Goal: Use online tool/utility: Use online tool/utility

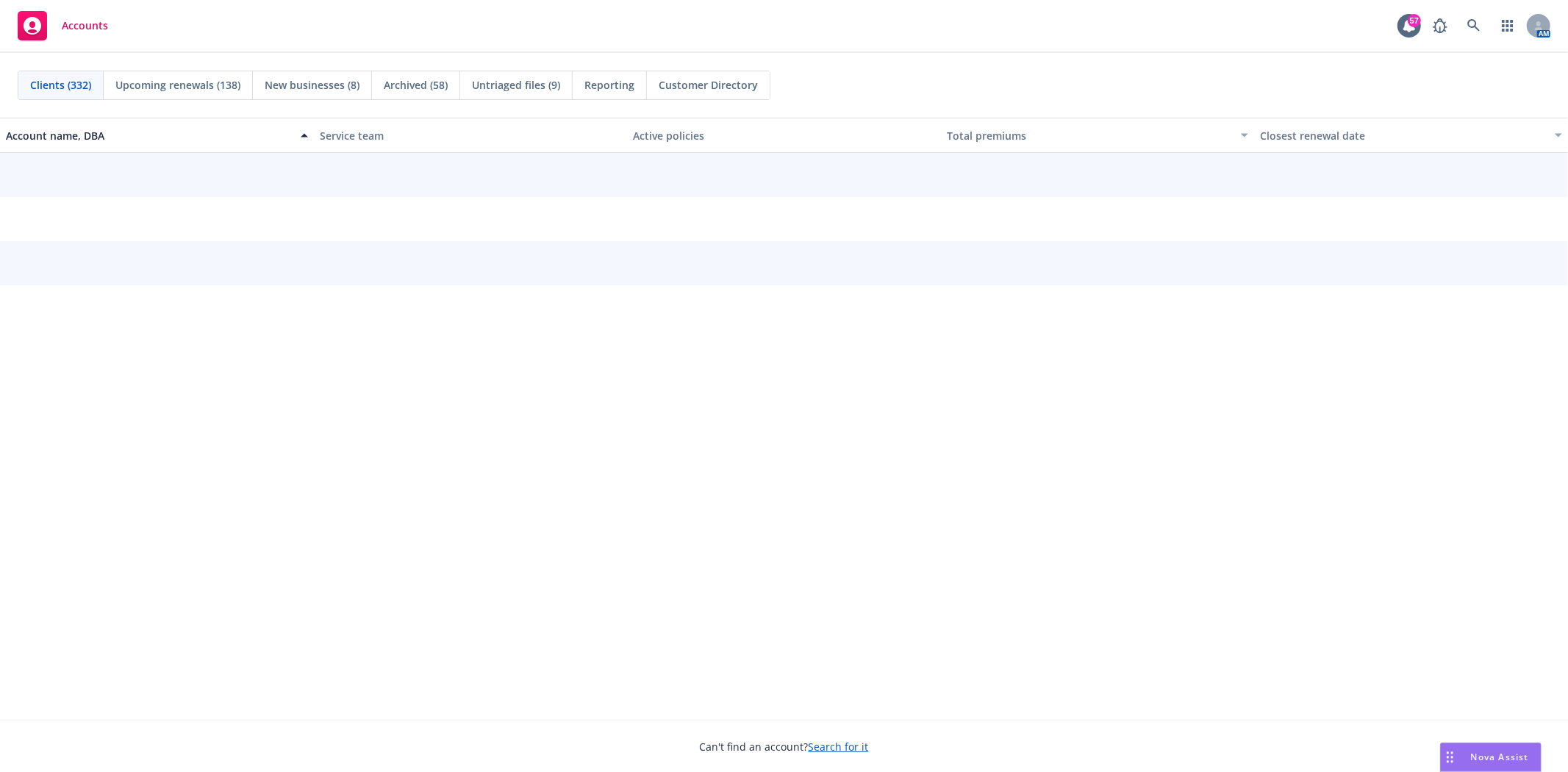
click at [1470, 745] on div "Nova Assist" at bounding box center [1491, 757] width 99 height 28
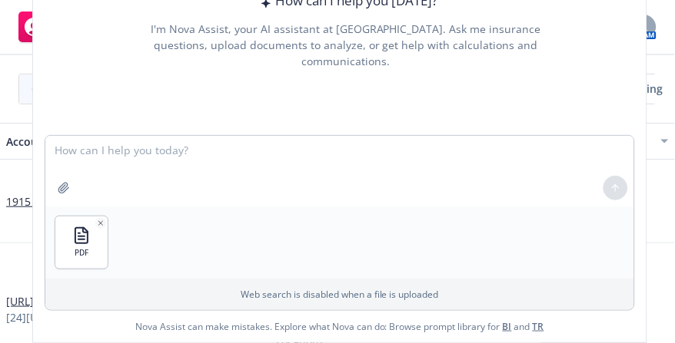
drag, startPoint x: 240, startPoint y: 227, endPoint x: 147, endPoint y: 243, distance: 95.0
click at [233, 230] on div "PDF" at bounding box center [339, 243] width 589 height 72
drag, startPoint x: 127, startPoint y: 270, endPoint x: 115, endPoint y: 270, distance: 11.5
click at [126, 270] on div "PDF" at bounding box center [339, 243] width 589 height 72
click at [124, 277] on div "PDF" at bounding box center [339, 243] width 589 height 72
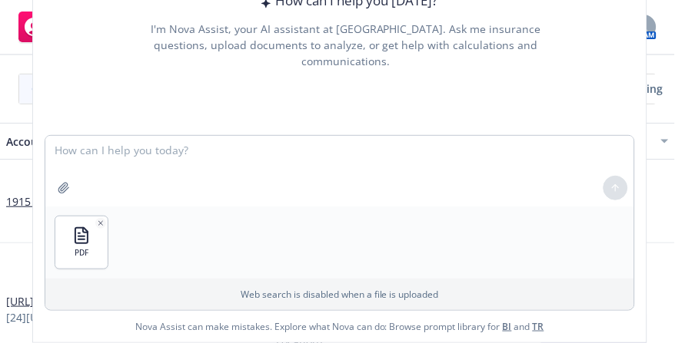
drag, startPoint x: 75, startPoint y: 287, endPoint x: 23, endPoint y: 278, distance: 52.2
click at [73, 287] on div "Web search is disabled when a file is uploaded" at bounding box center [339, 295] width 589 height 32
drag, startPoint x: 80, startPoint y: 323, endPoint x: 87, endPoint y: 315, distance: 10.9
click at [80, 321] on div "How can I help you today? I'm Nova Assist, your AI assistant at Newfront. Ask m…" at bounding box center [339, 115] width 613 height 455
click at [90, 293] on p "Web search is disabled when a file is uploaded" at bounding box center [340, 294] width 570 height 13
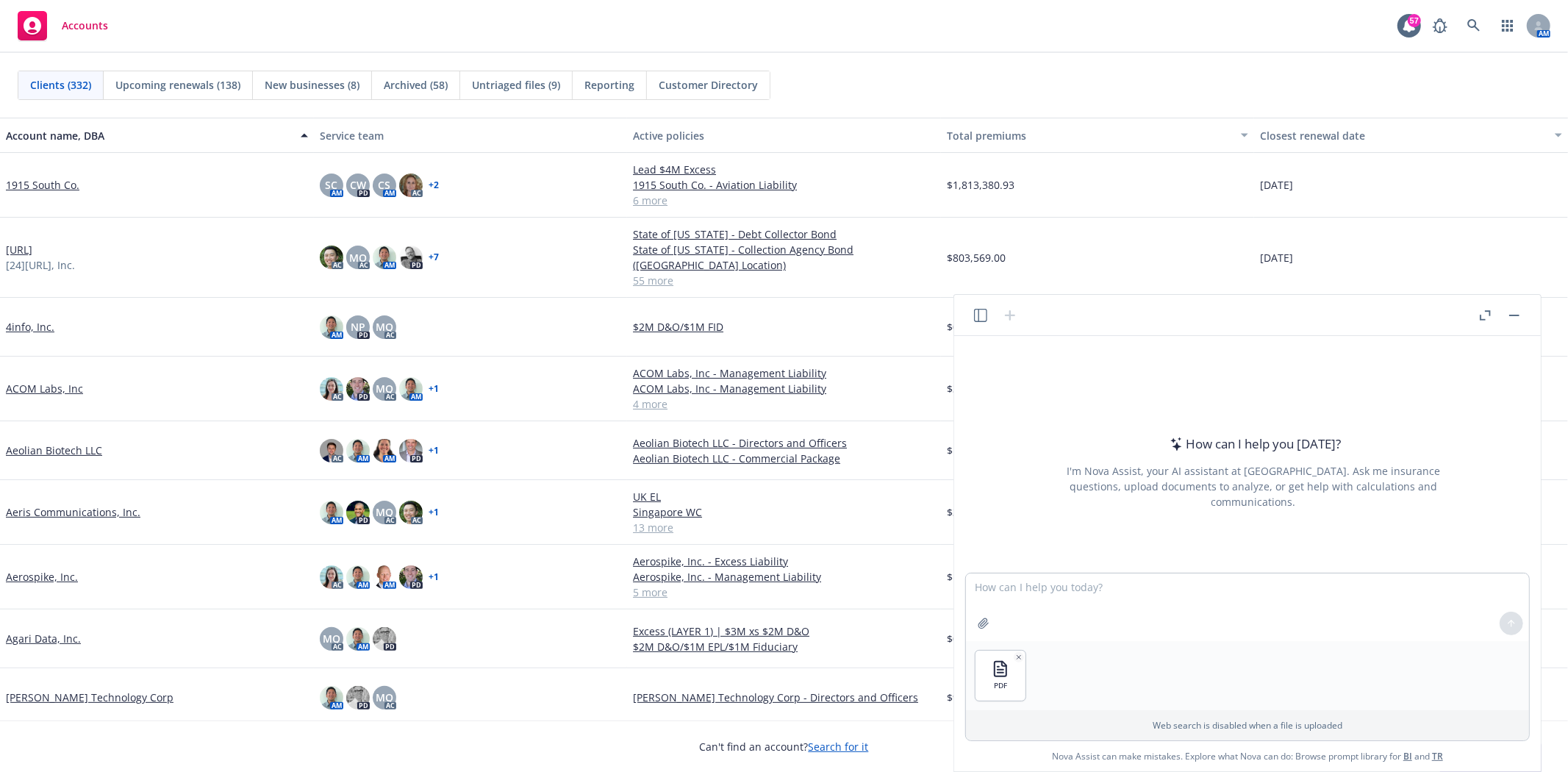
drag, startPoint x: 1084, startPoint y: 678, endPoint x: 1025, endPoint y: 660, distance: 61.7
click at [1057, 673] on div "PDF" at bounding box center [1248, 675] width 563 height 69
click at [1022, 655] on icon "button" at bounding box center [1019, 657] width 8 height 8
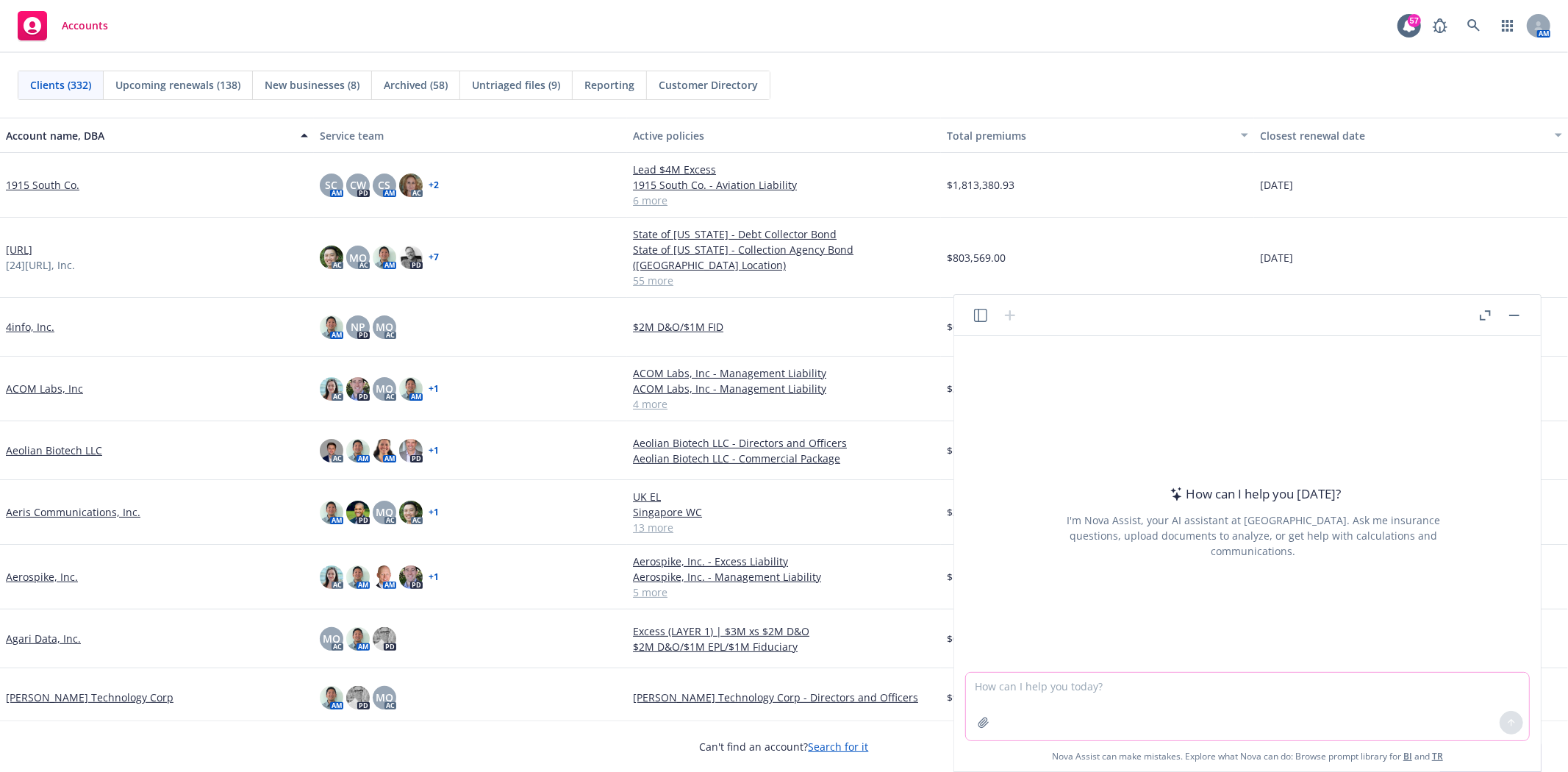
click at [1026, 695] on textarea at bounding box center [1248, 706] width 563 height 68
paste textarea "• Lor ipsumd sita conse adi elitseddo ei temporincidid ut laboreetd magn aliqu …"
type textarea "• Lor ipsumd sita conse adi elitseddo ei temporincidid ut laboreetd magn aliqu …"
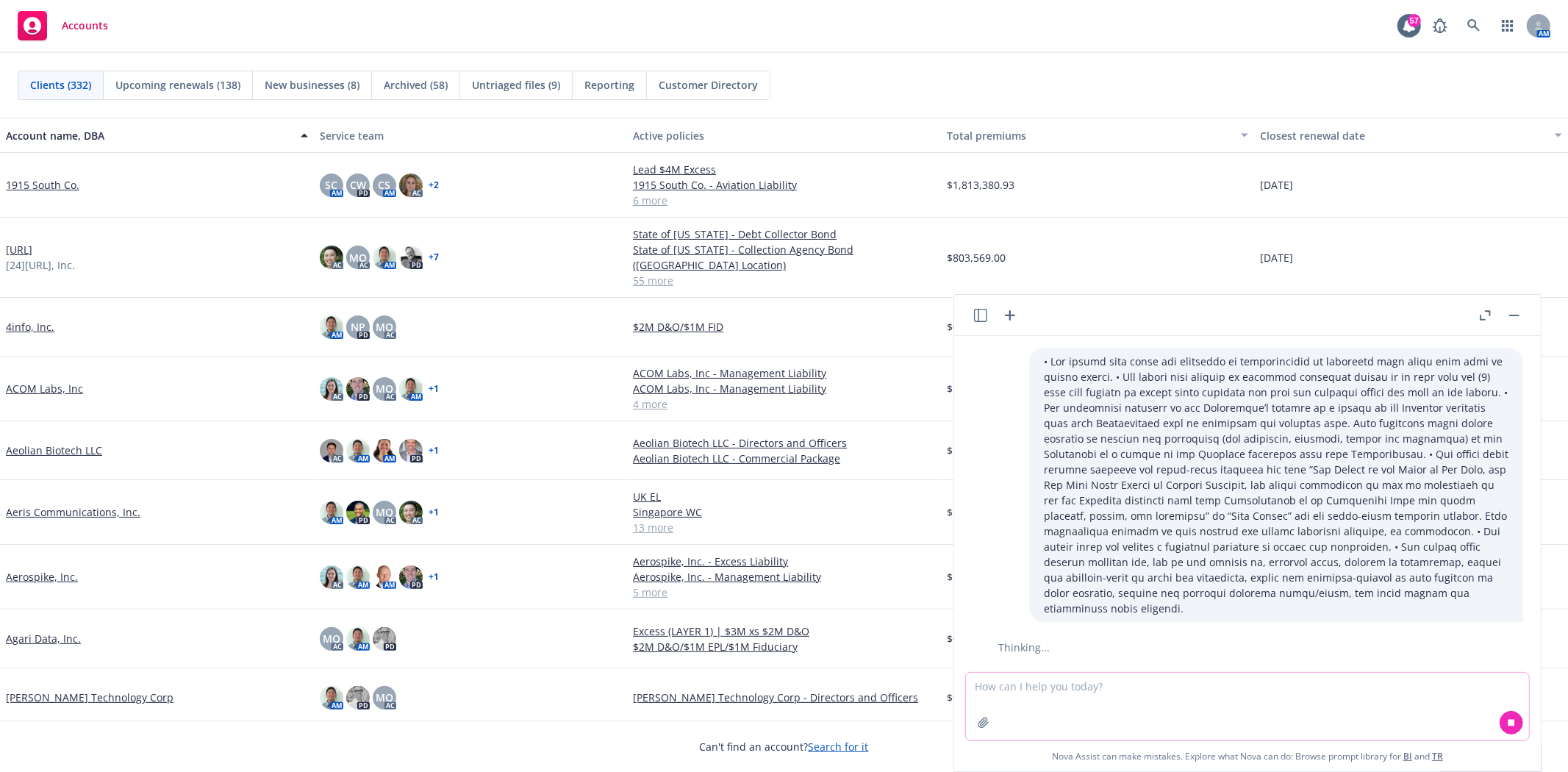
click at [988, 718] on icon "button" at bounding box center [983, 722] width 11 height 11
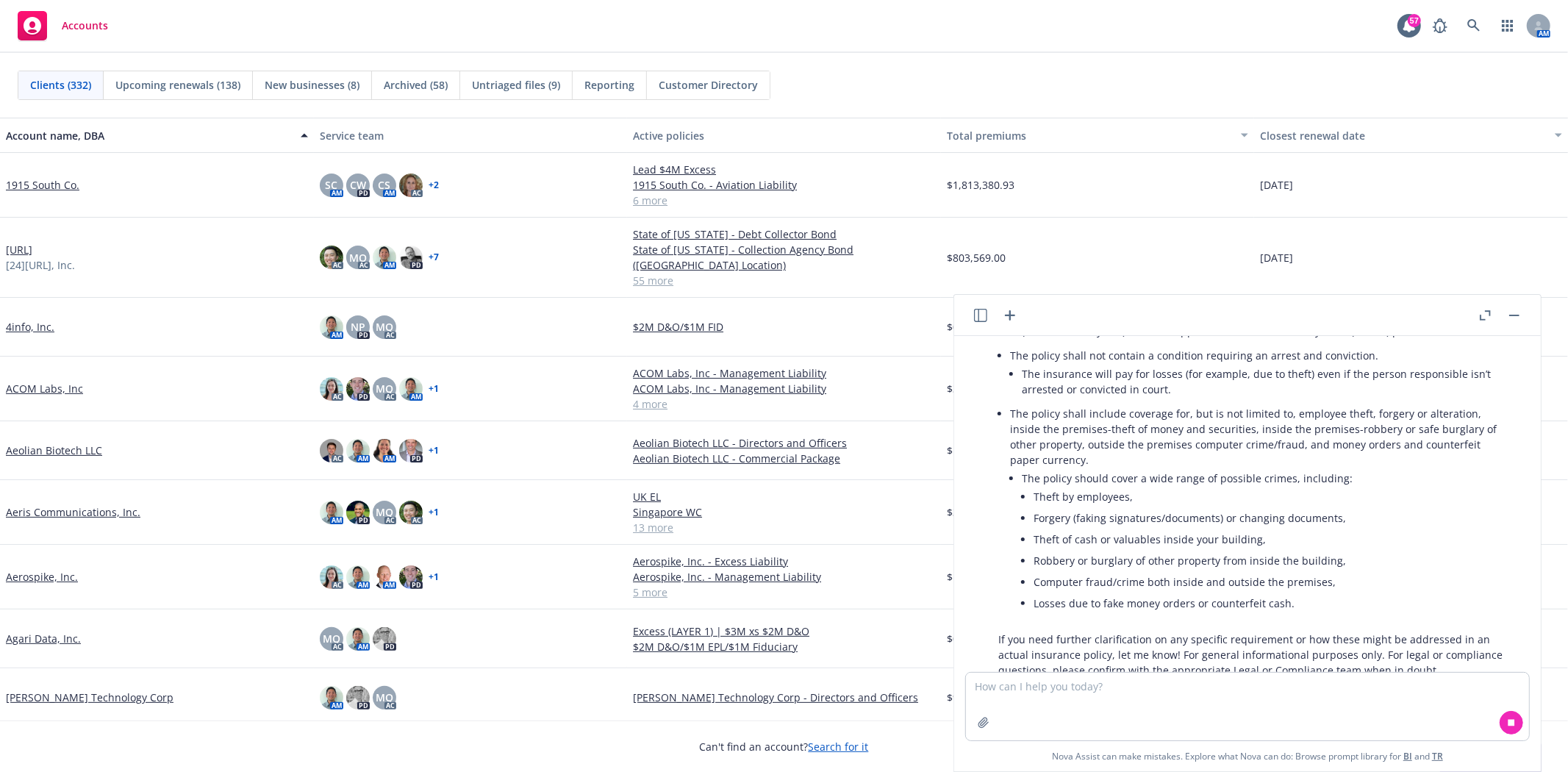
scroll to position [745, 0]
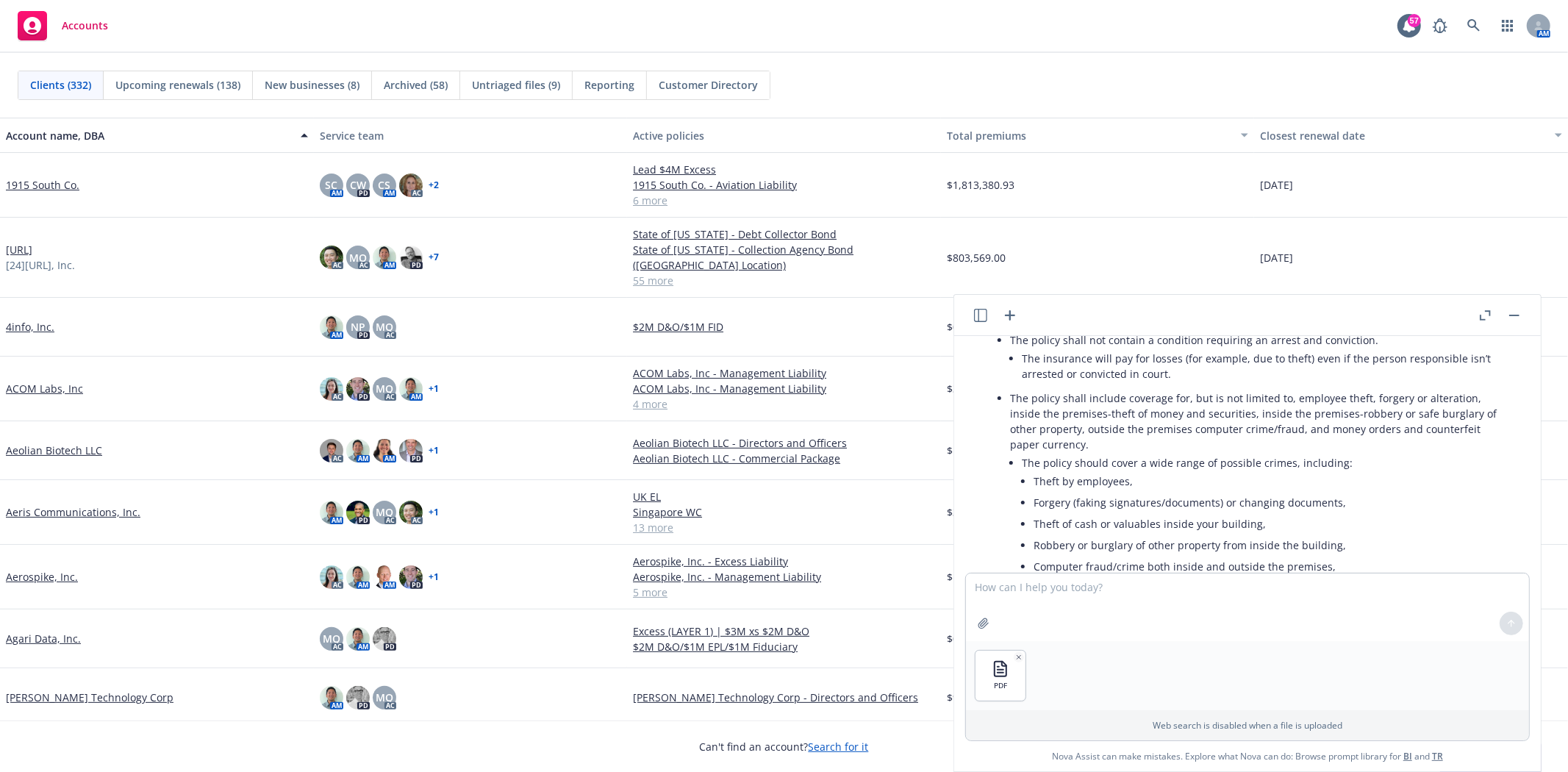
click at [978, 713] on div "Web search is disabled when a file is uploaded" at bounding box center [1248, 725] width 563 height 31
click at [996, 720] on p "Web search is disabled when a file is uploaded" at bounding box center [1248, 724] width 545 height 12
click at [1147, 535] on li "Robbery or burglary of other property from inside the building," at bounding box center [1270, 545] width 475 height 21
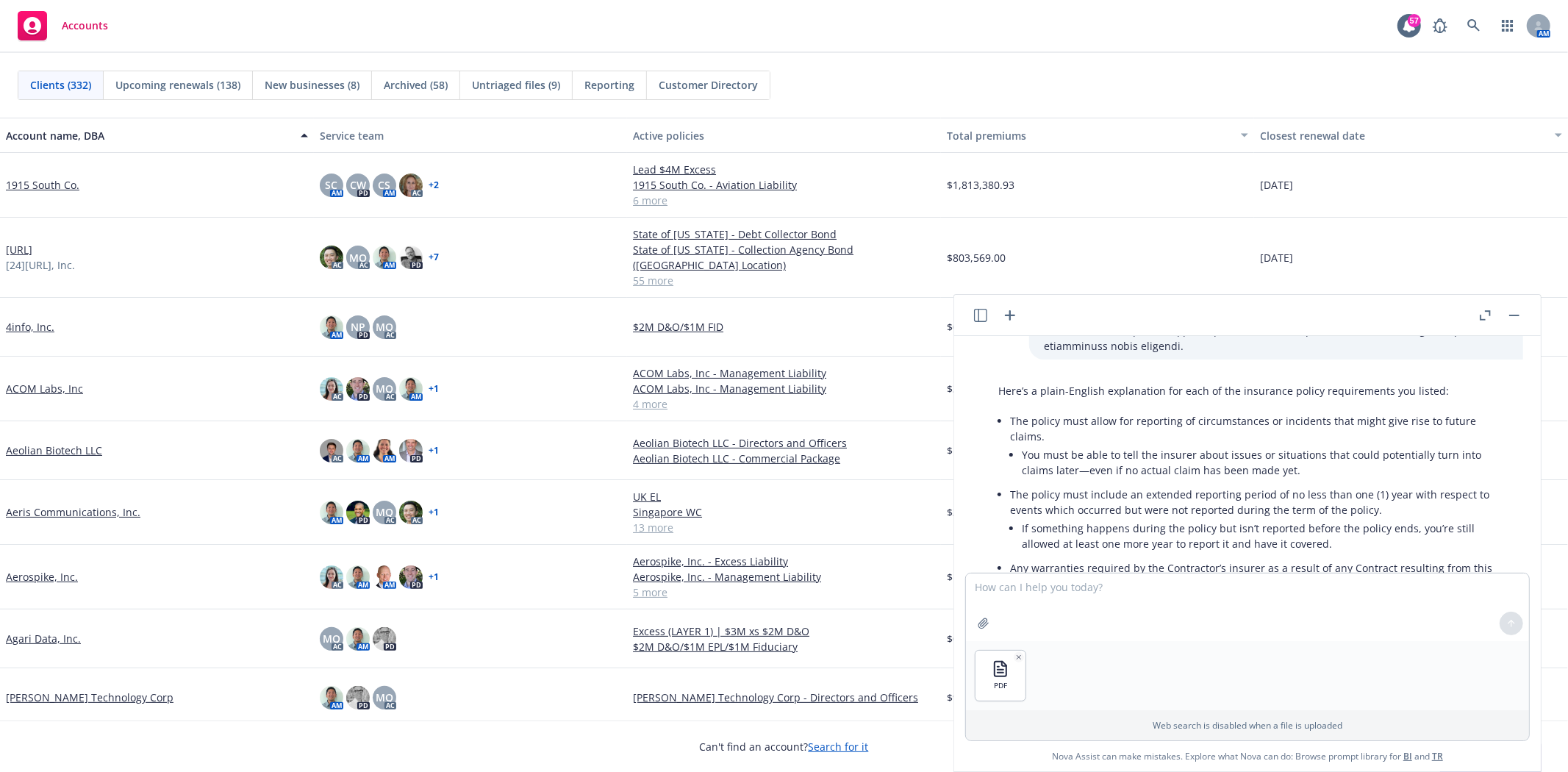
scroll to position [245, 0]
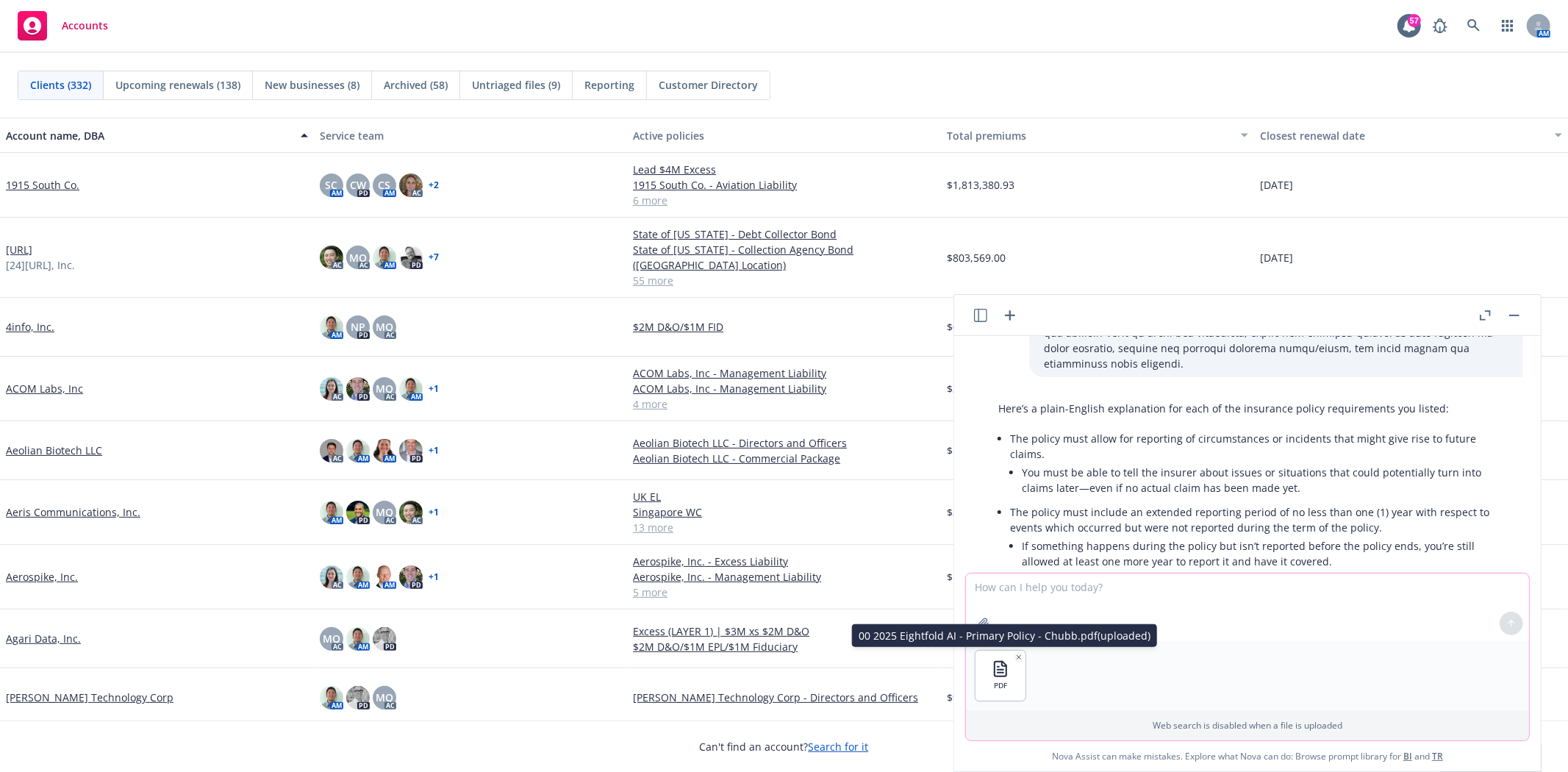
click at [1017, 654] on icon "button" at bounding box center [1019, 657] width 8 height 8
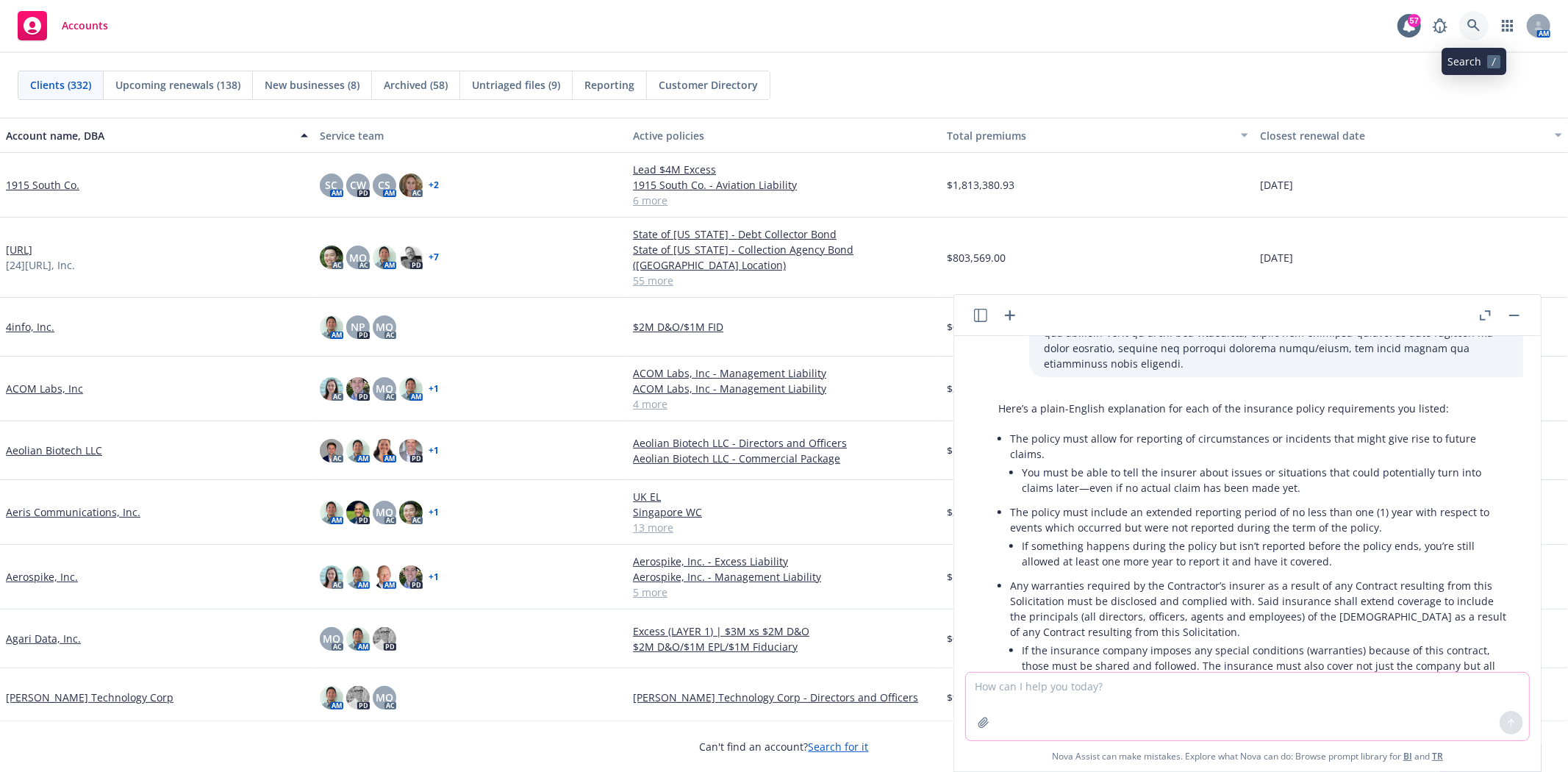
click at [1482, 33] on link at bounding box center [1473, 26] width 30 height 30
drag, startPoint x: 718, startPoint y: 63, endPoint x: 530, endPoint y: 55, distance: 188.2
click at [1512, 21] on icon "button" at bounding box center [1508, 26] width 11 height 11
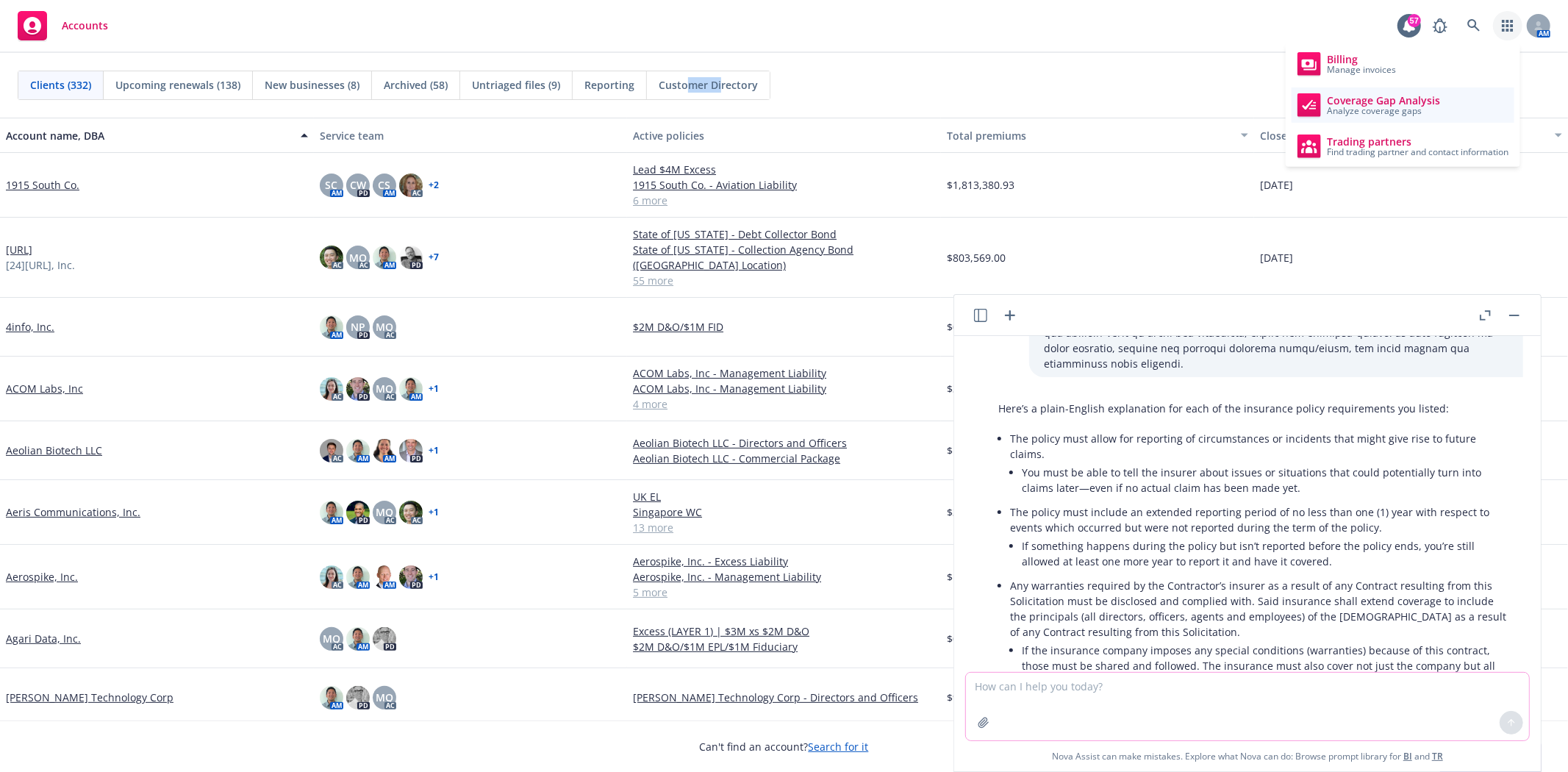
click at [1408, 116] on div "Coverage Gap Analysis Analyze coverage gaps" at bounding box center [1368, 105] width 143 height 24
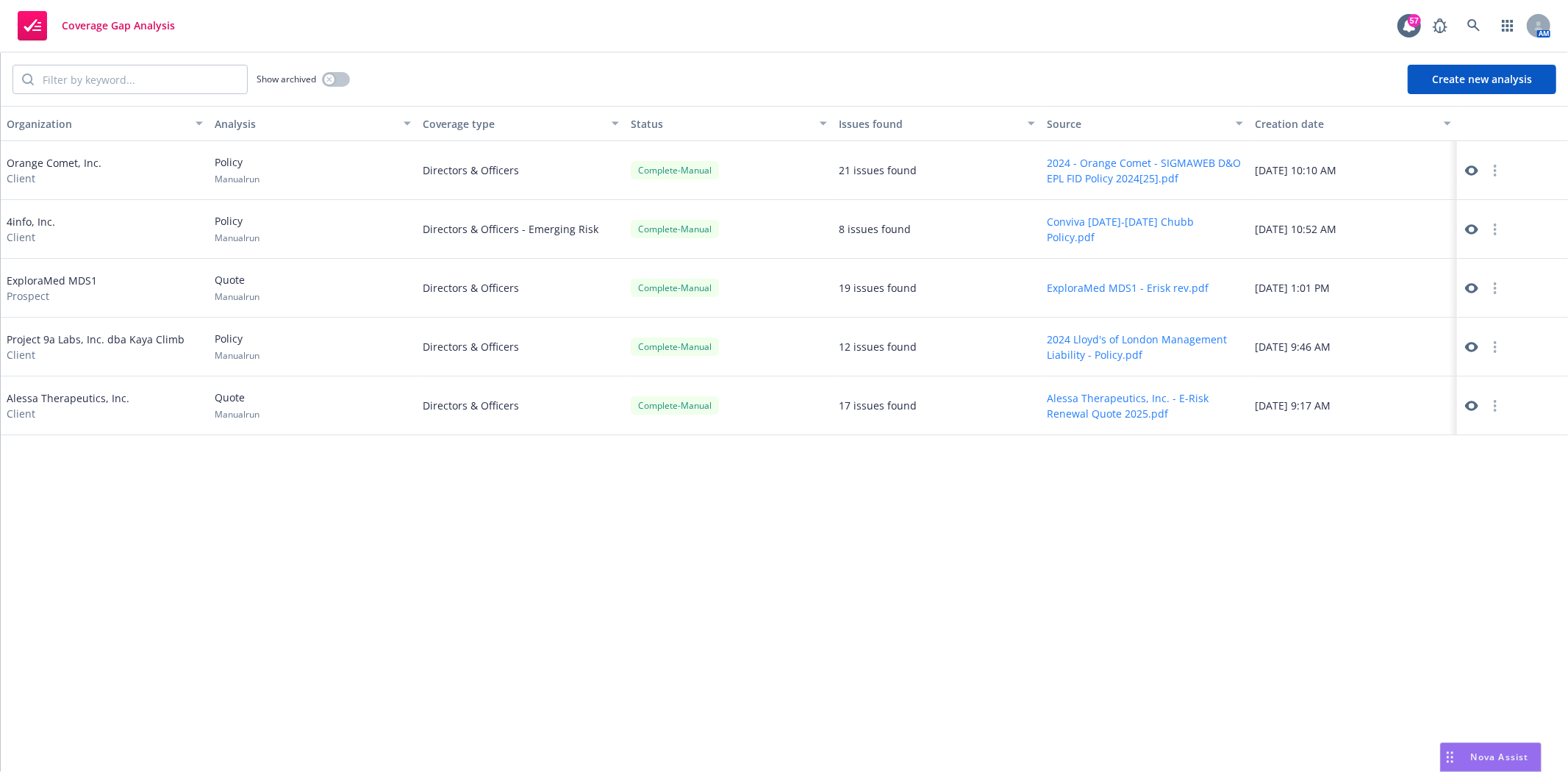
click at [1516, 85] on button "Create new analysis" at bounding box center [1481, 79] width 148 height 30
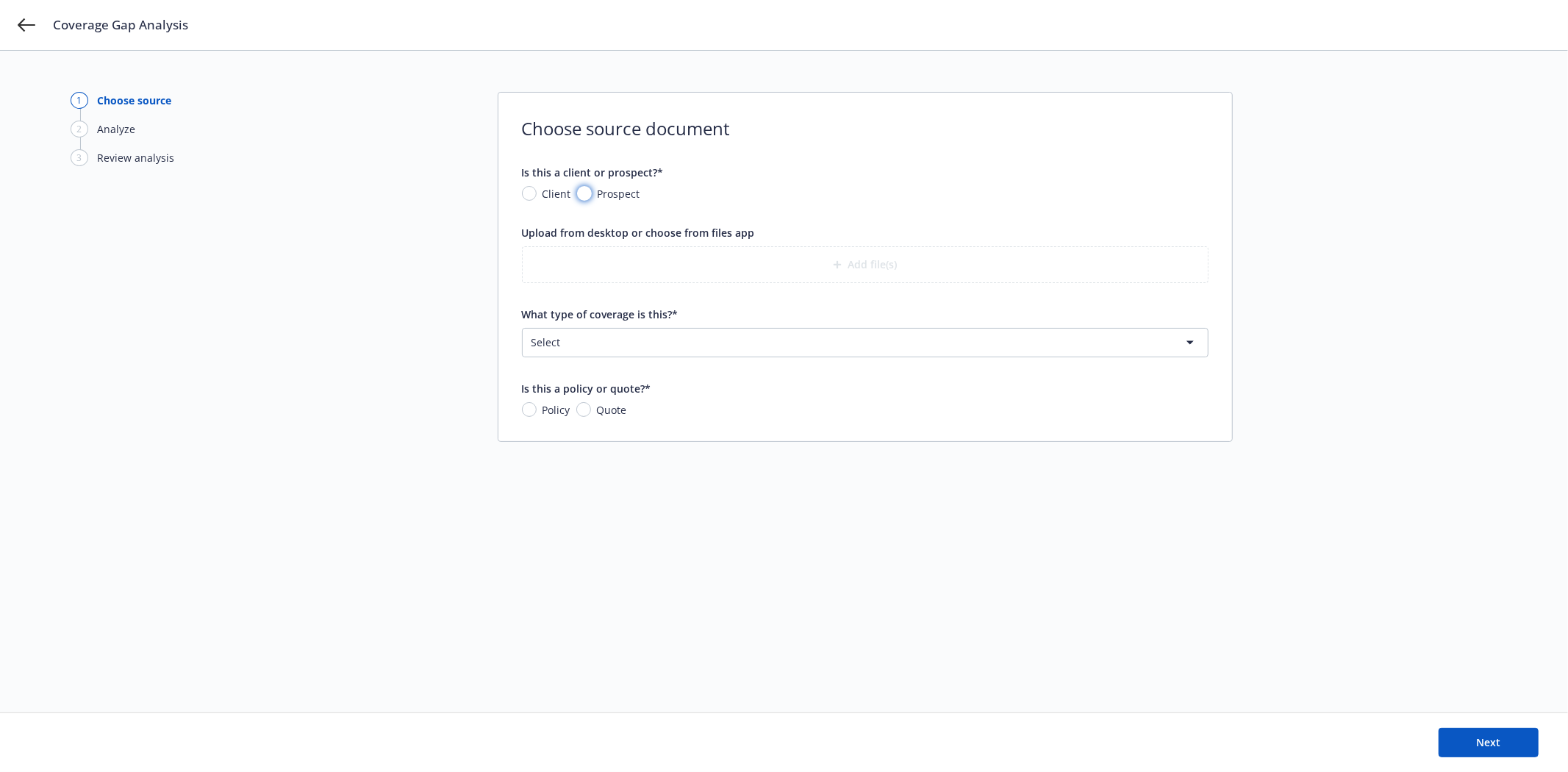
click at [586, 195] on input "Prospect" at bounding box center [584, 192] width 14 height 14
radio input "true"
click at [535, 188] on input "Client" at bounding box center [528, 192] width 14 height 14
radio input "true"
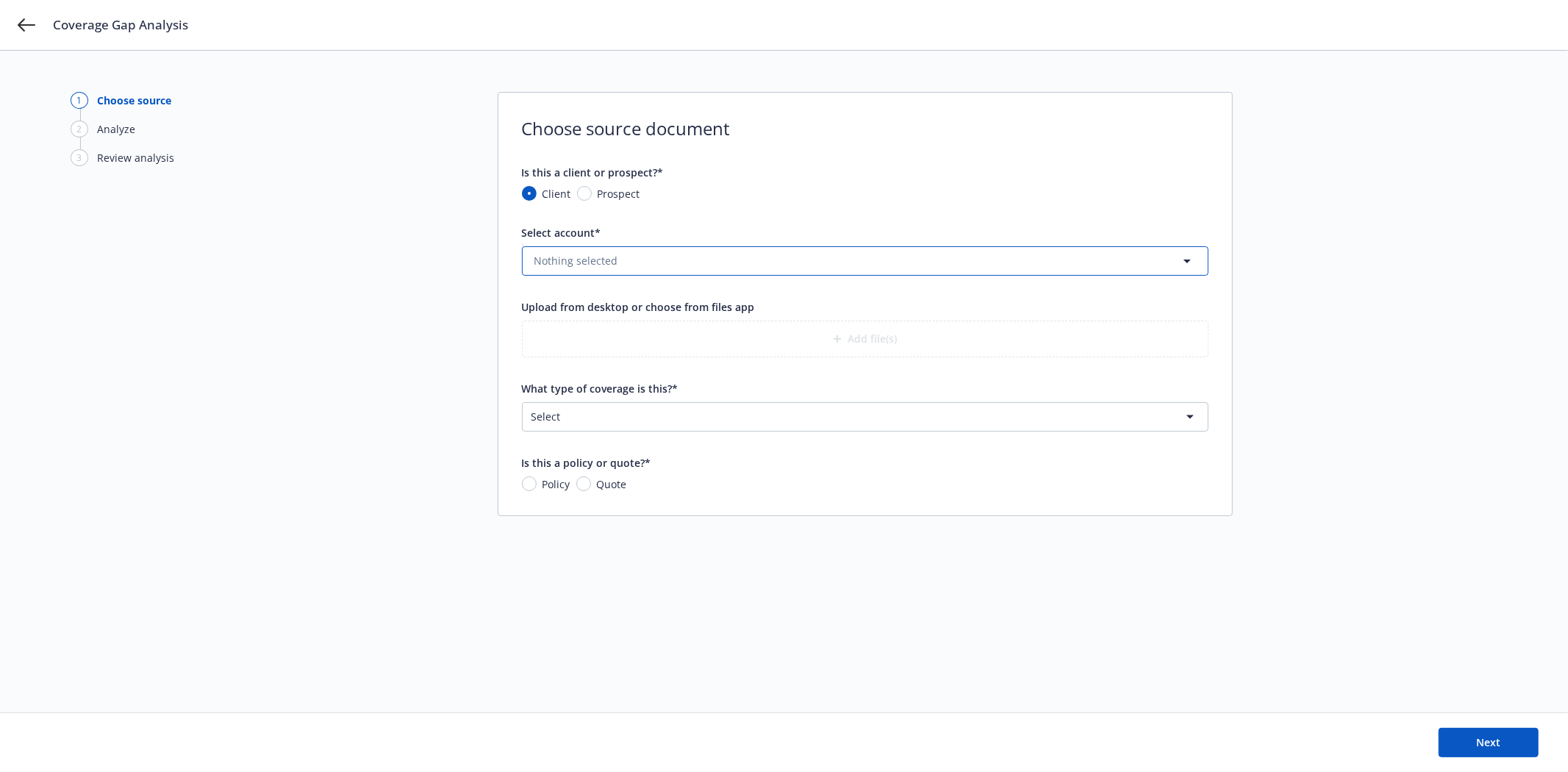
click at [576, 249] on button "Nothing selected" at bounding box center [865, 260] width 687 height 30
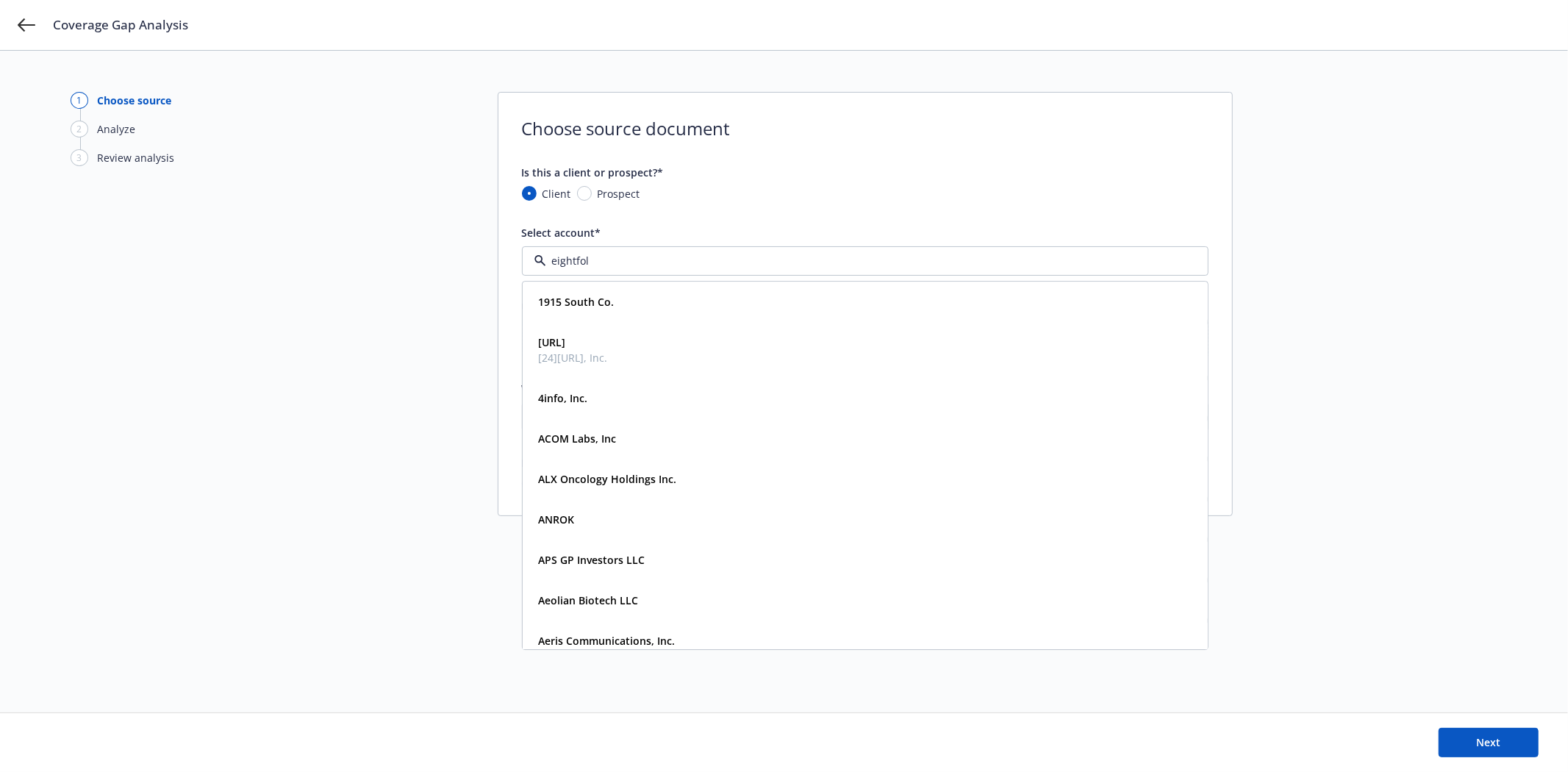
type input "eightfold"
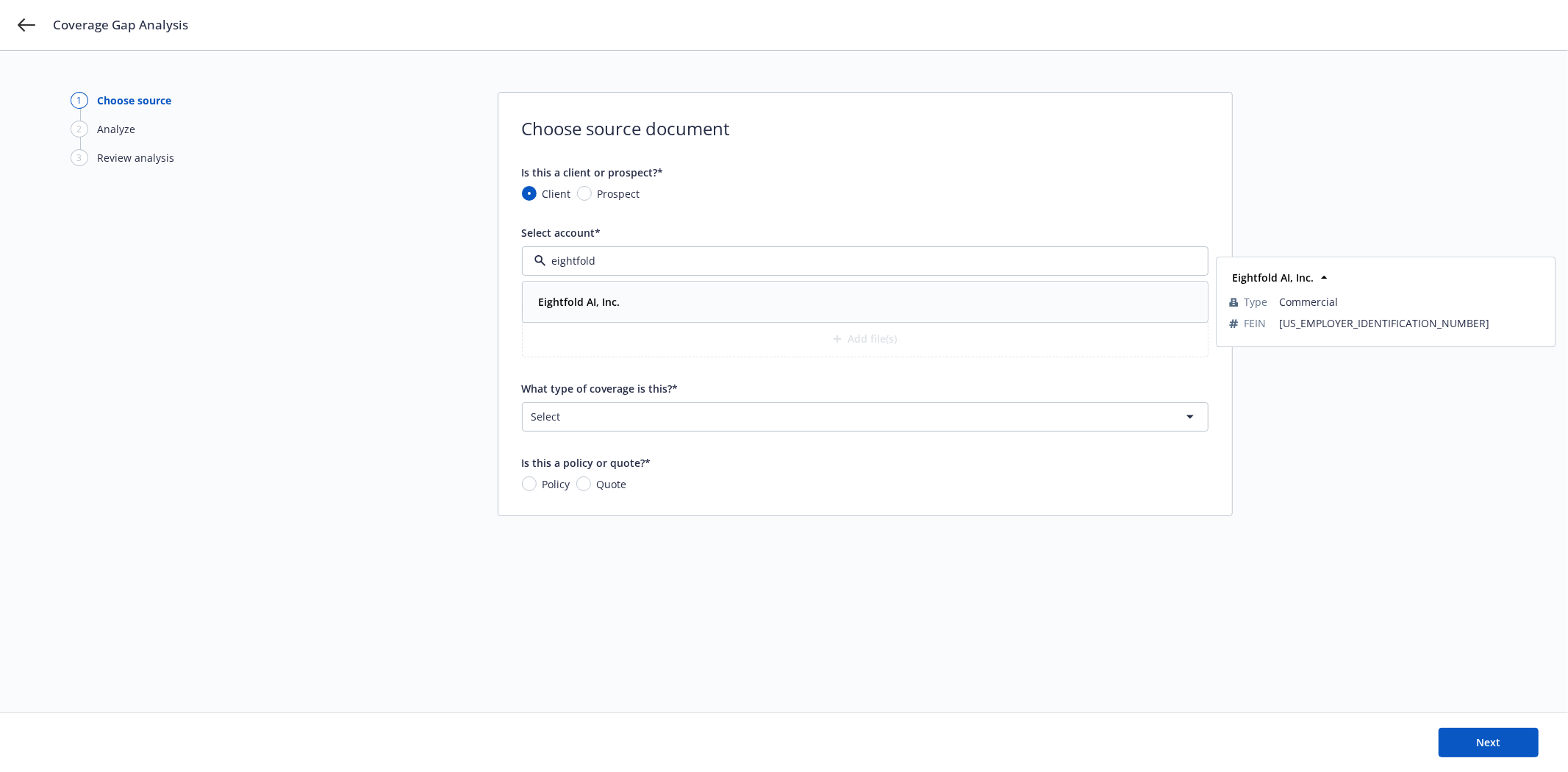
click at [619, 292] on div "Eightfold AI, Inc." at bounding box center [577, 301] width 91 height 21
click at [853, 345] on button "Add file(s)" at bounding box center [865, 339] width 687 height 36
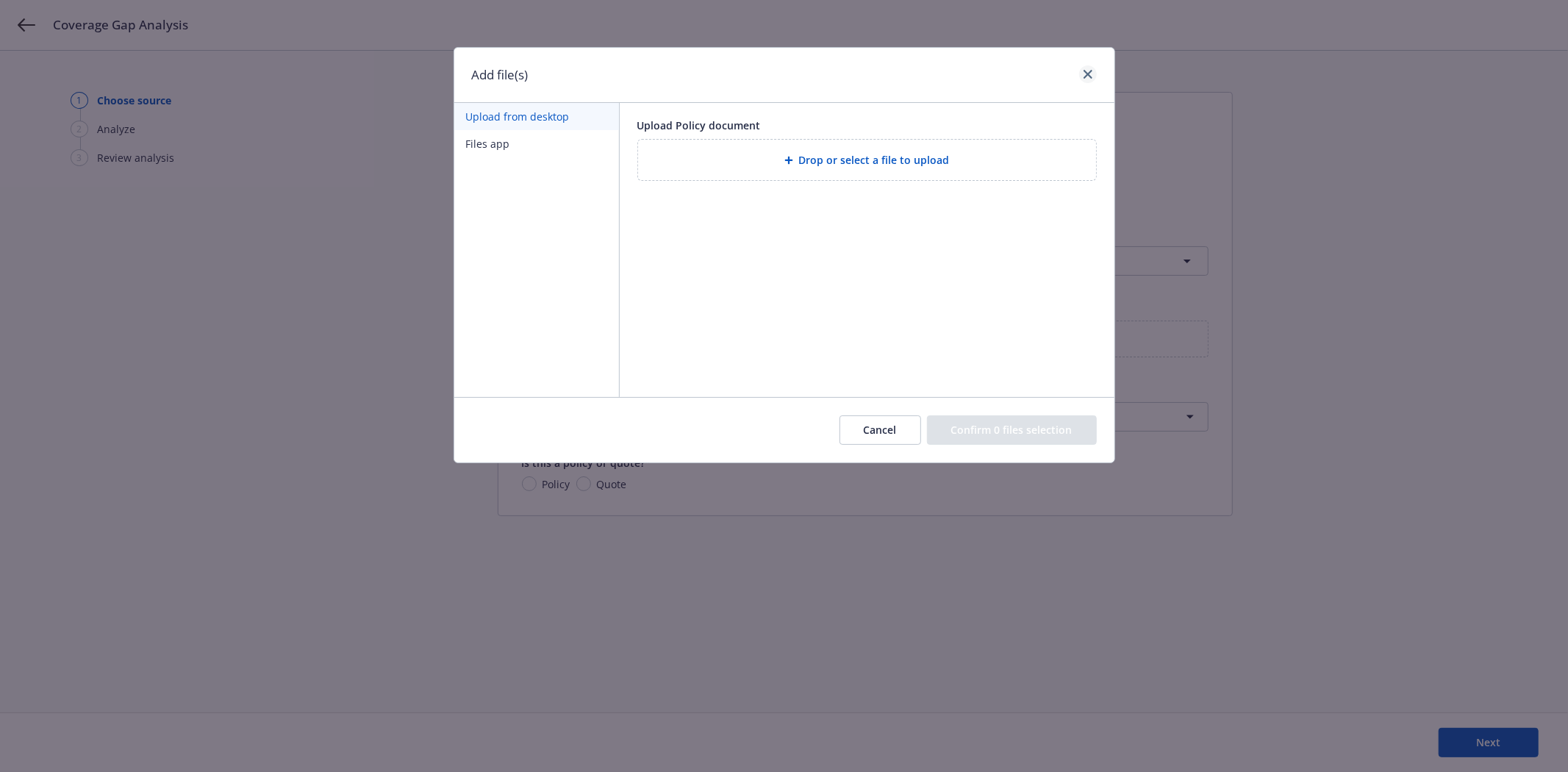
drag, startPoint x: 1071, startPoint y: 81, endPoint x: 1077, endPoint y: 75, distance: 8.5
click at [1077, 75] on div at bounding box center [1085, 75] width 24 height 19
click at [1082, 74] on link "close" at bounding box center [1088, 74] width 17 height 17
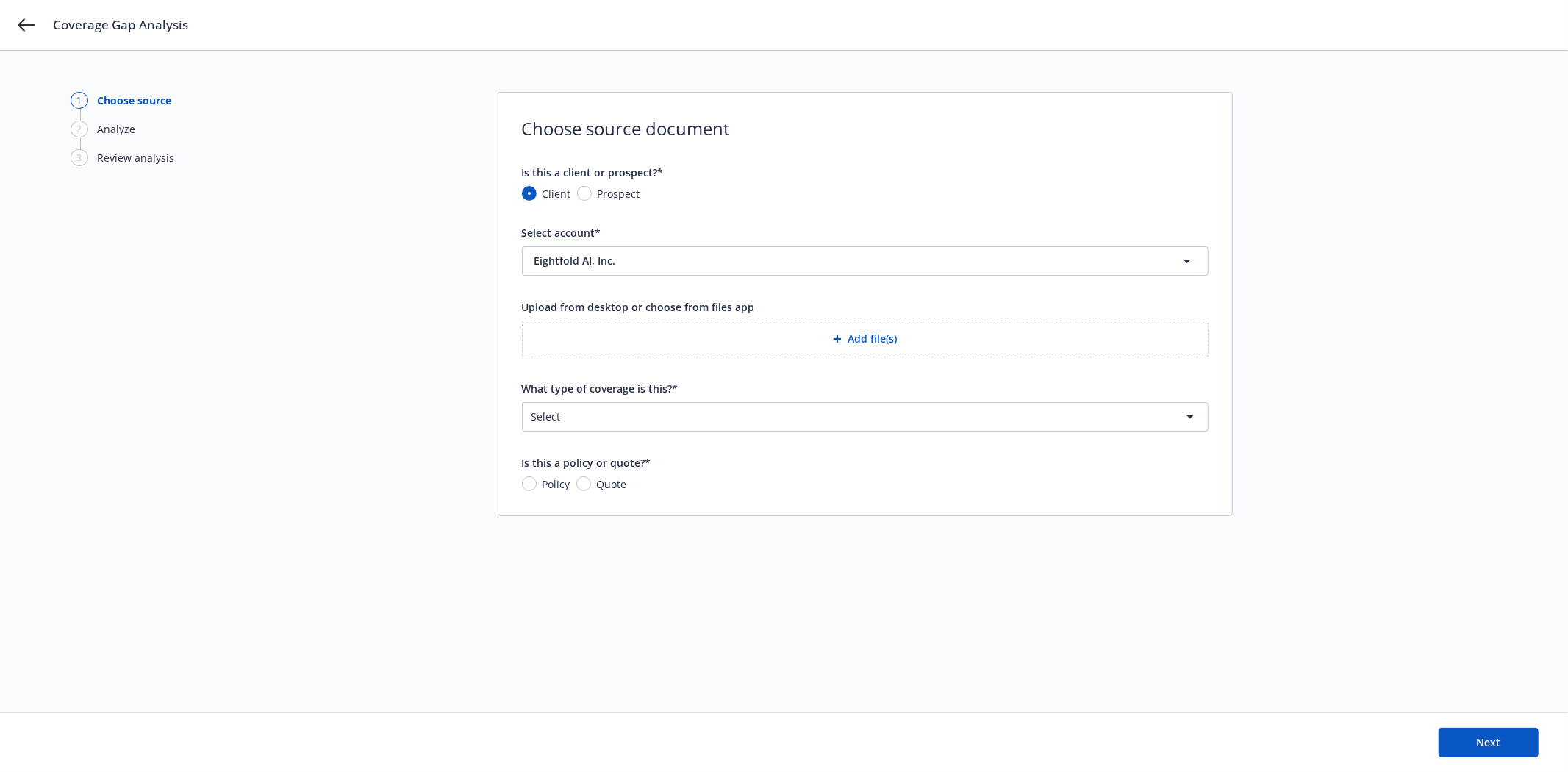
click at [750, 414] on html "Coverage Gap Analysis 1 Choose source 2 Analyze 3 Review analysis Choose source…" at bounding box center [784, 386] width 1568 height 772
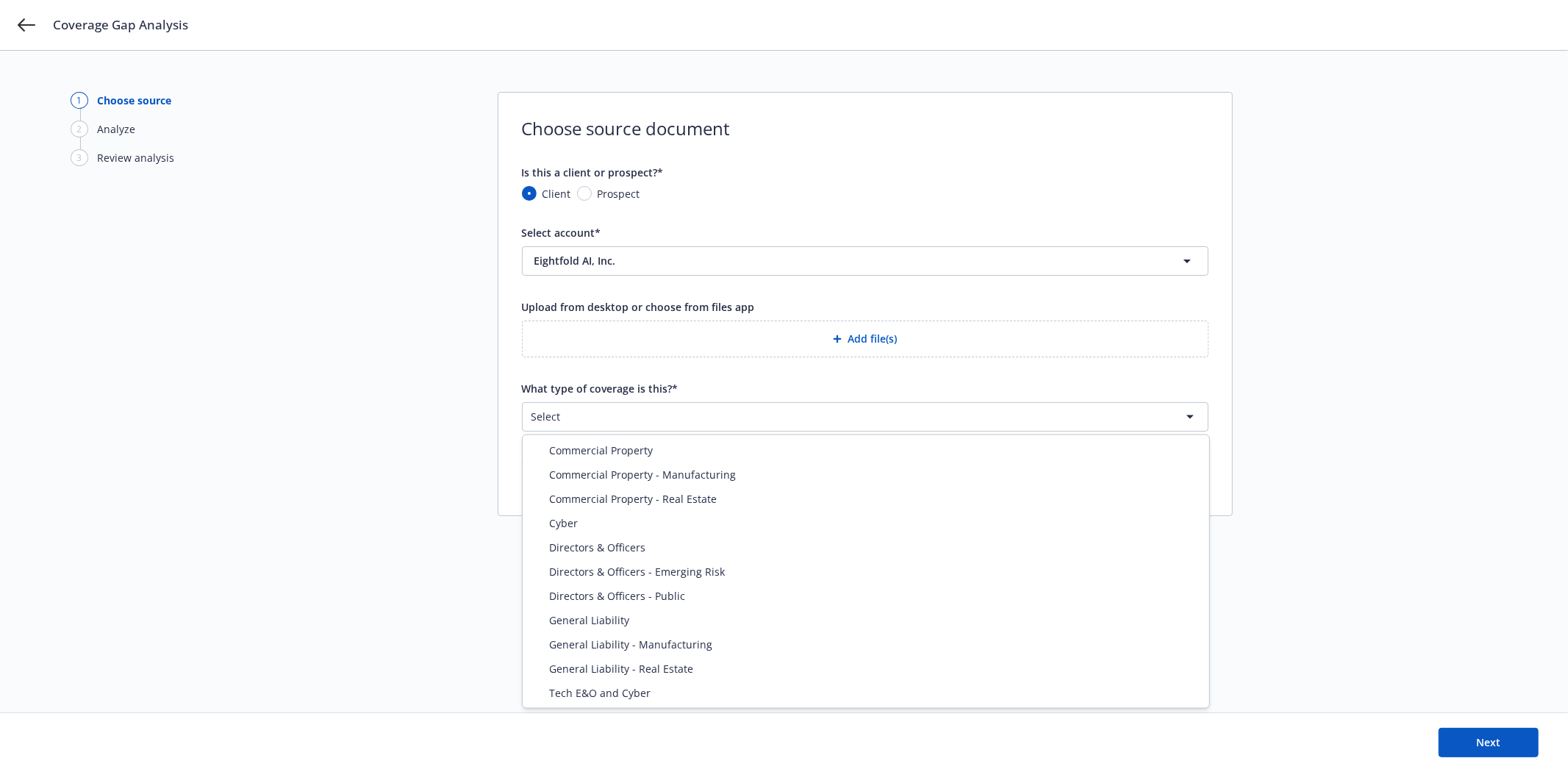
select select "DIRECTORS_AND_OFFICERS"
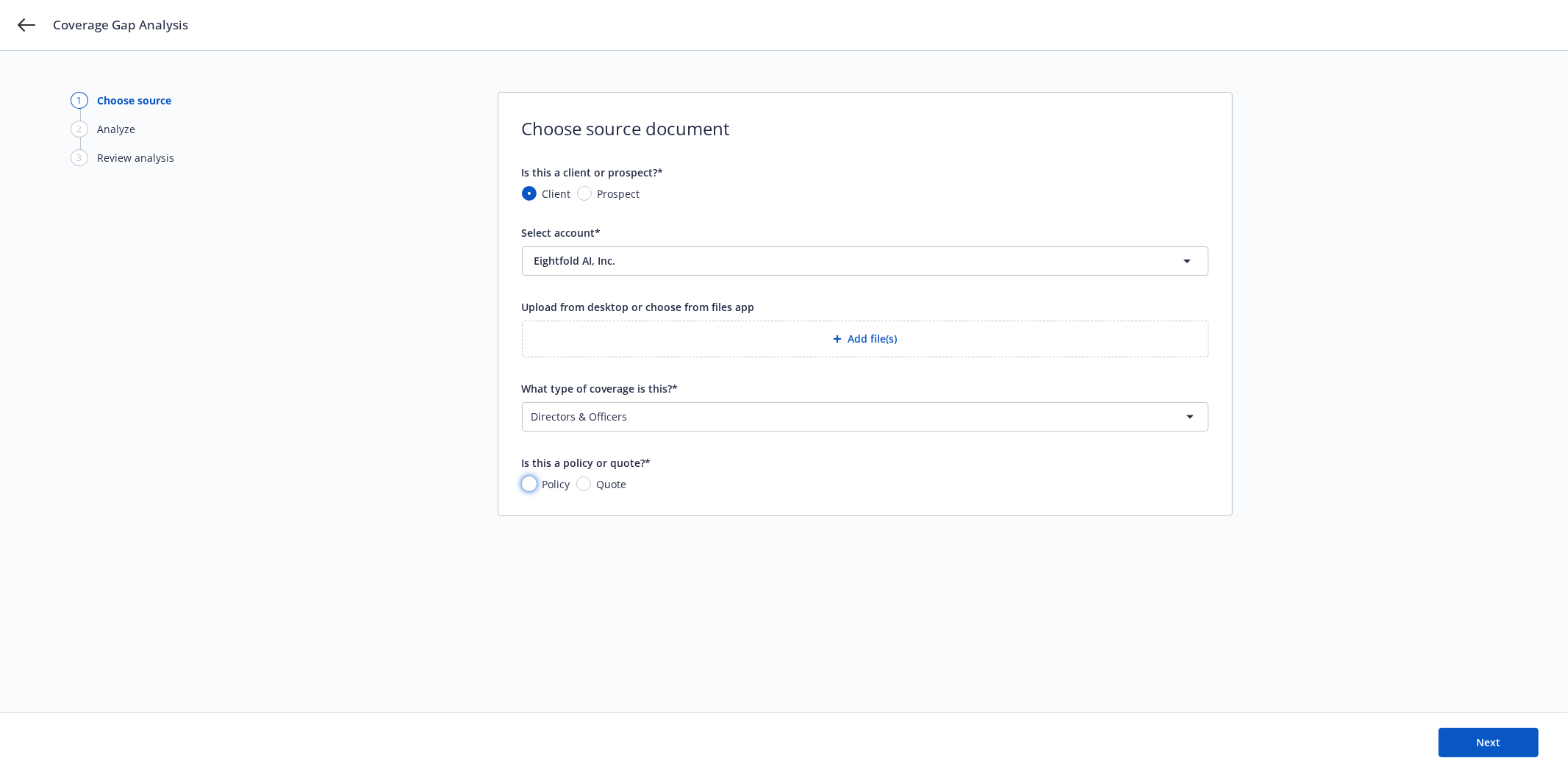
click at [522, 480] on input "Policy" at bounding box center [528, 483] width 14 height 14
radio input "true"
click at [1457, 744] on button "Next" at bounding box center [1489, 742] width 99 height 30
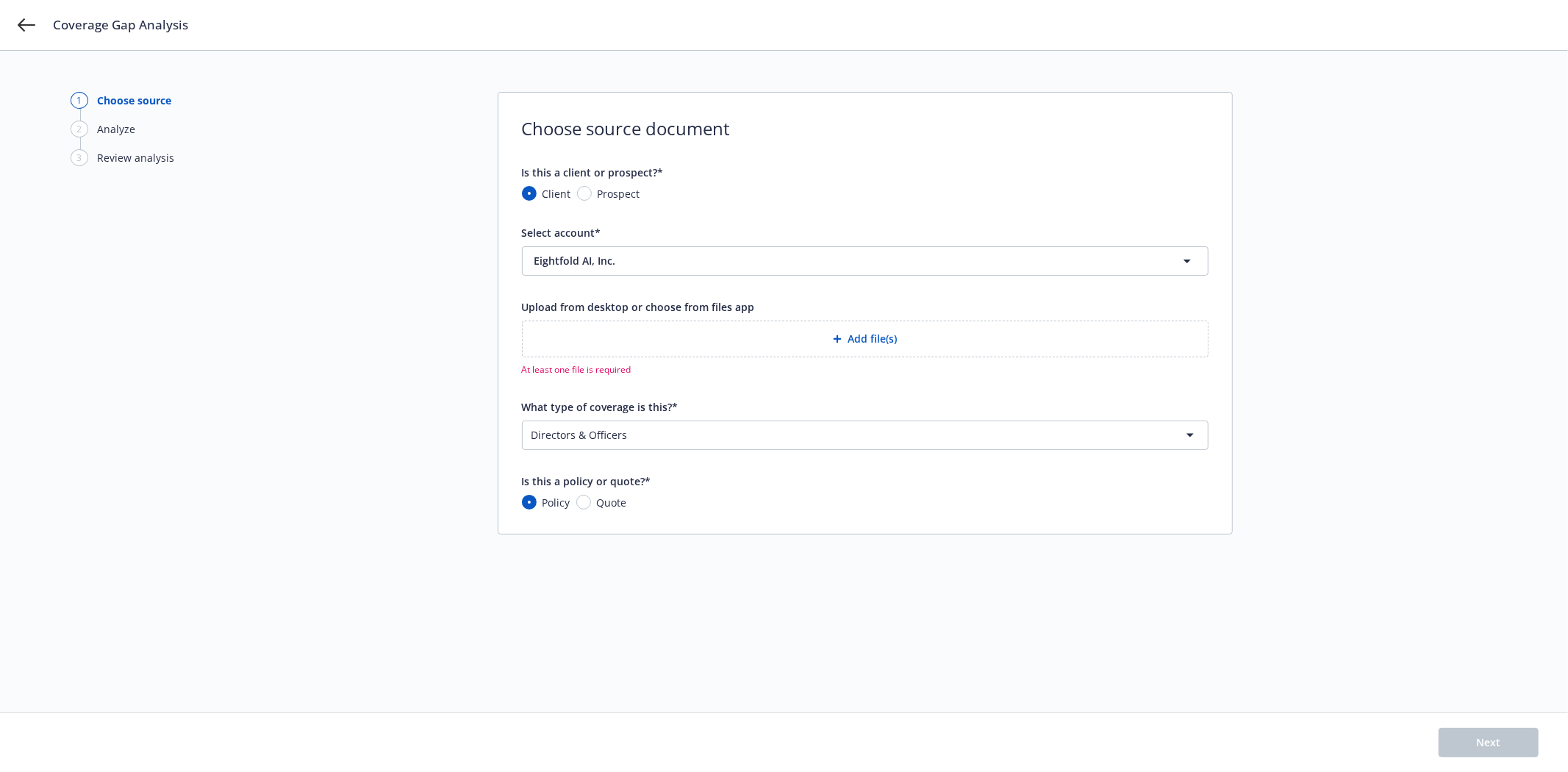
click at [884, 343] on button "Add file(s)" at bounding box center [865, 339] width 687 height 36
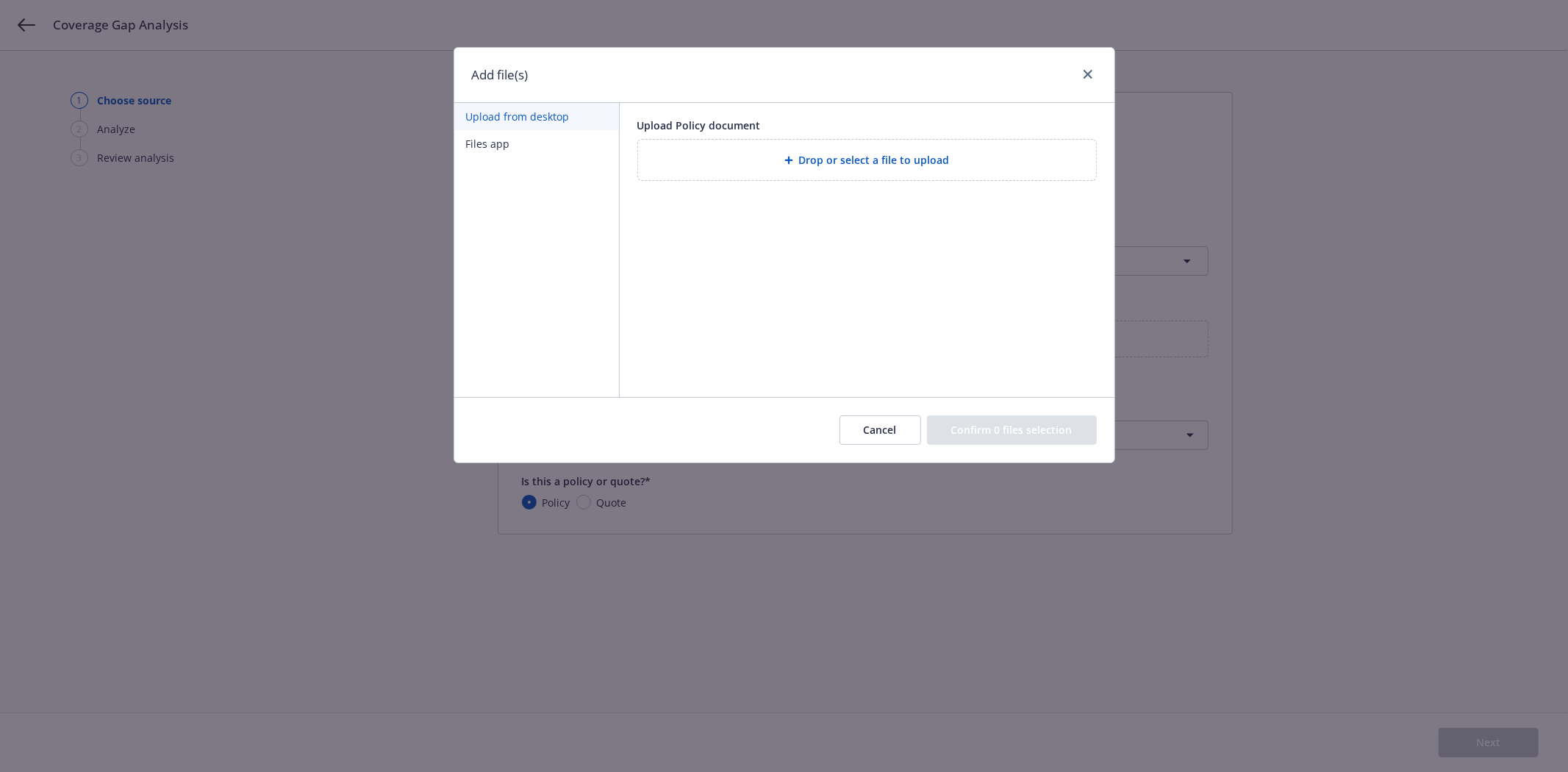
click at [706, 154] on div "Drop or select a file to upload" at bounding box center [867, 160] width 434 height 17
click at [487, 151] on button "Files app" at bounding box center [537, 143] width 165 height 27
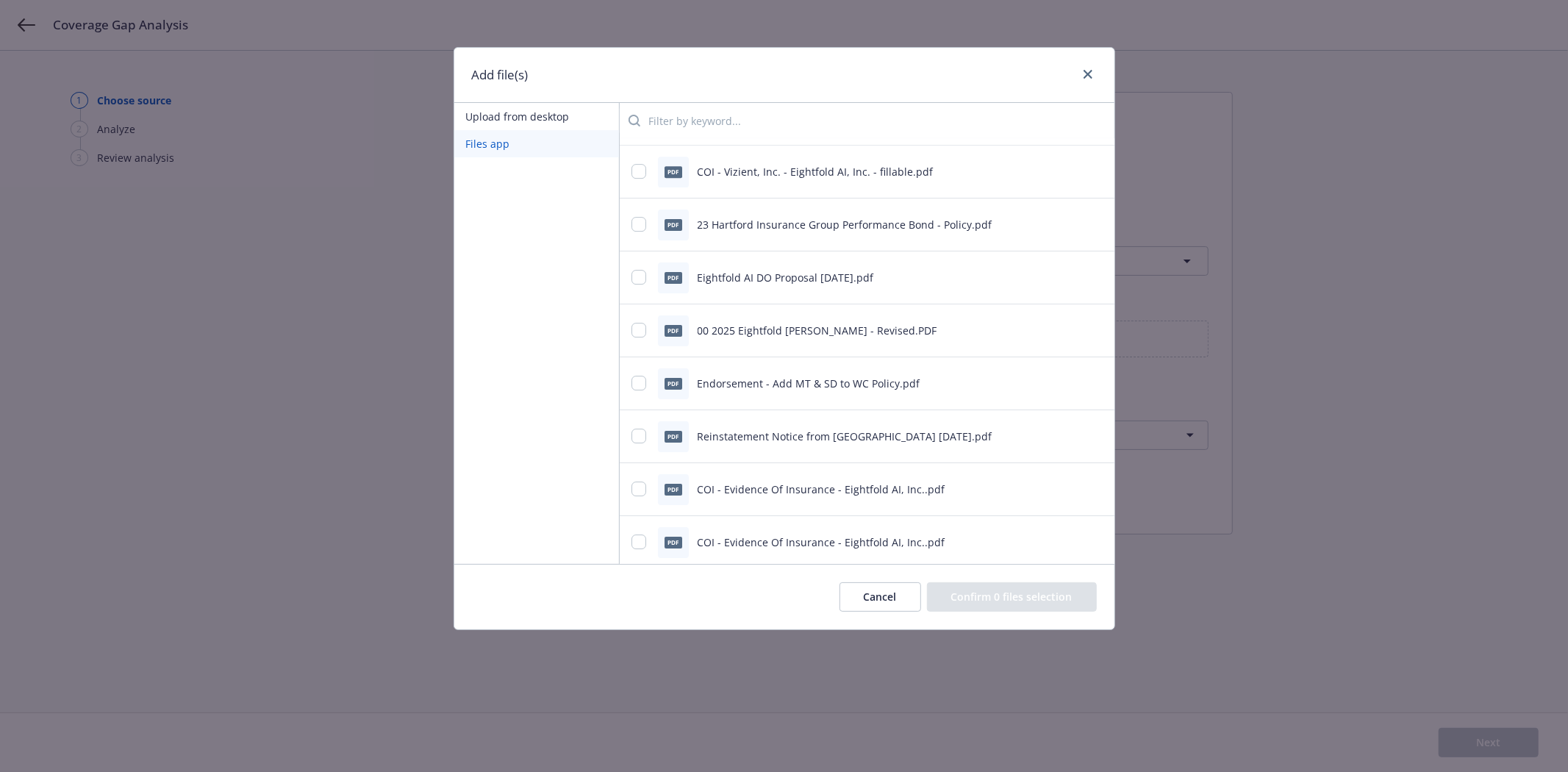
scroll to position [4083, 0]
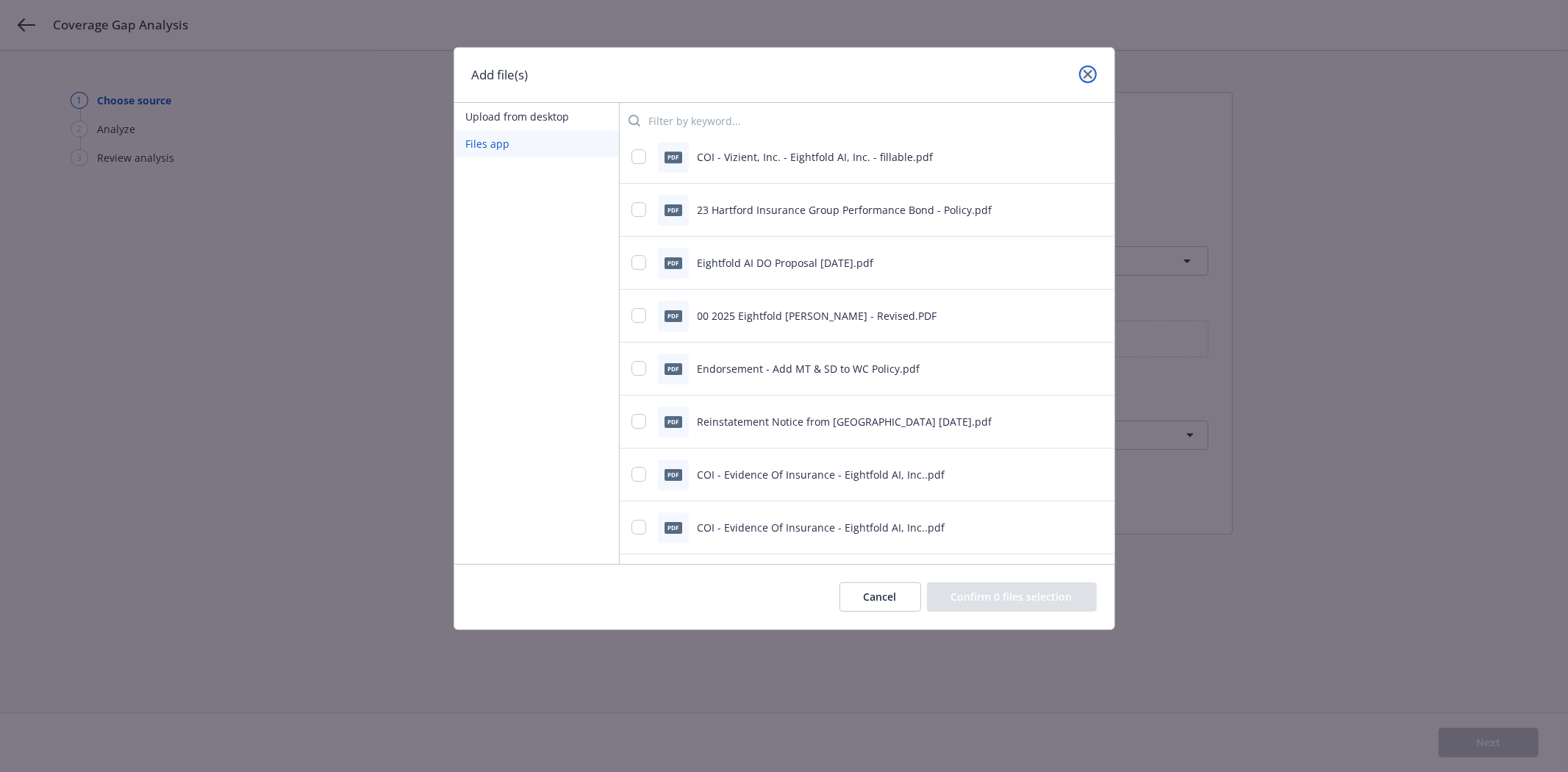
click at [1093, 78] on link "close" at bounding box center [1088, 74] width 17 height 17
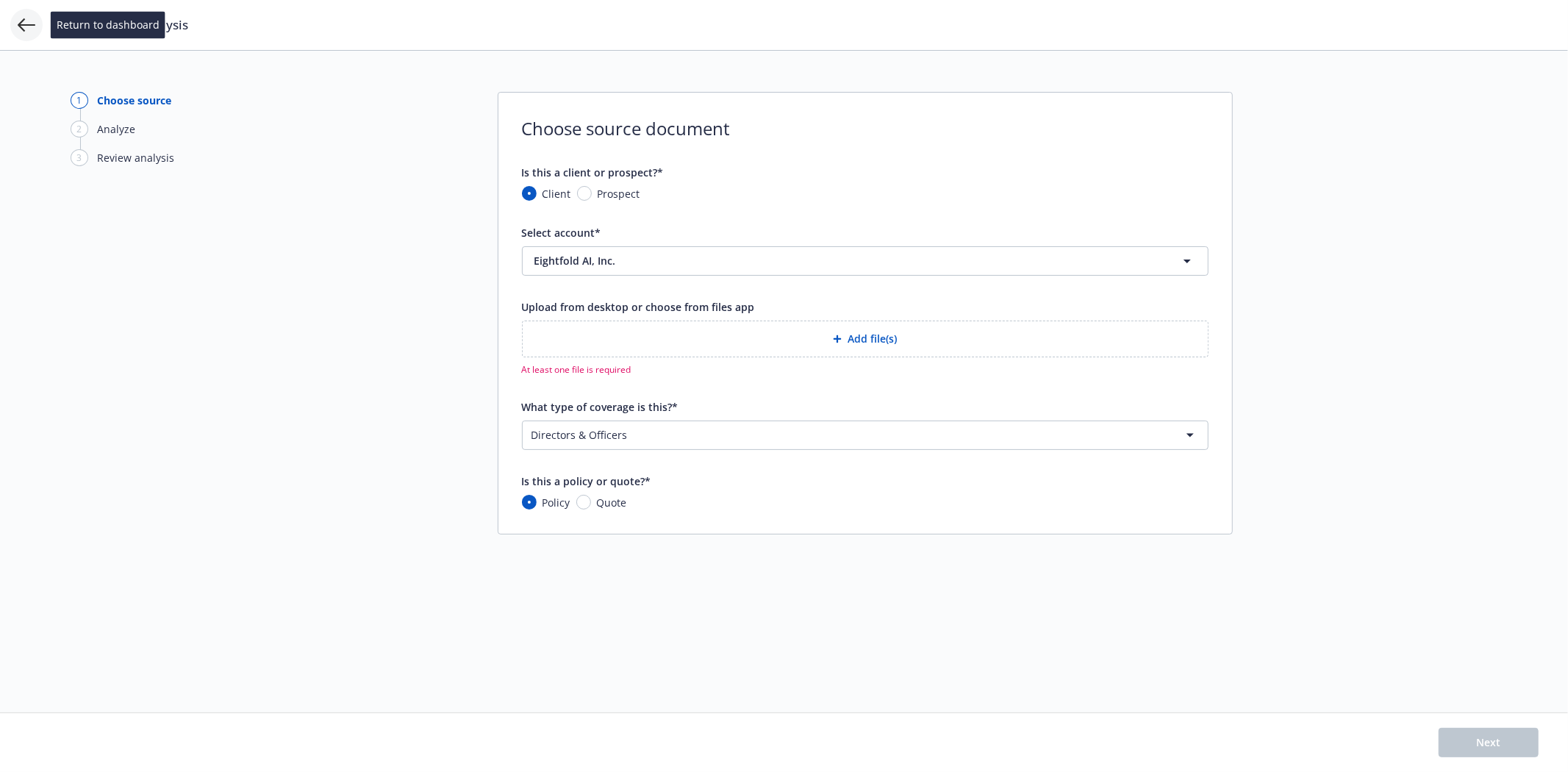
click at [24, 26] on icon at bounding box center [26, 25] width 17 height 17
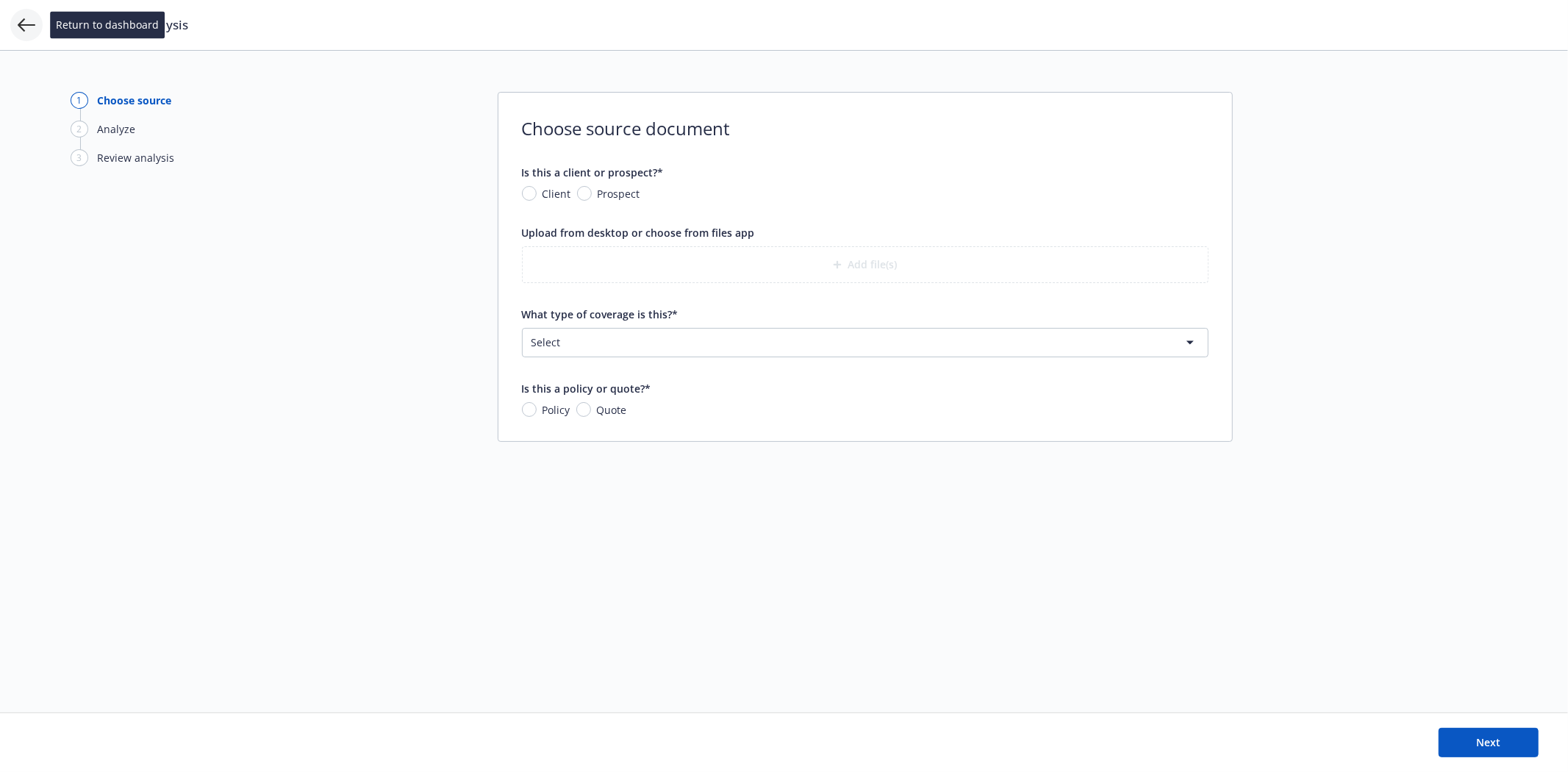
click at [18, 18] on icon at bounding box center [26, 25] width 17 height 17
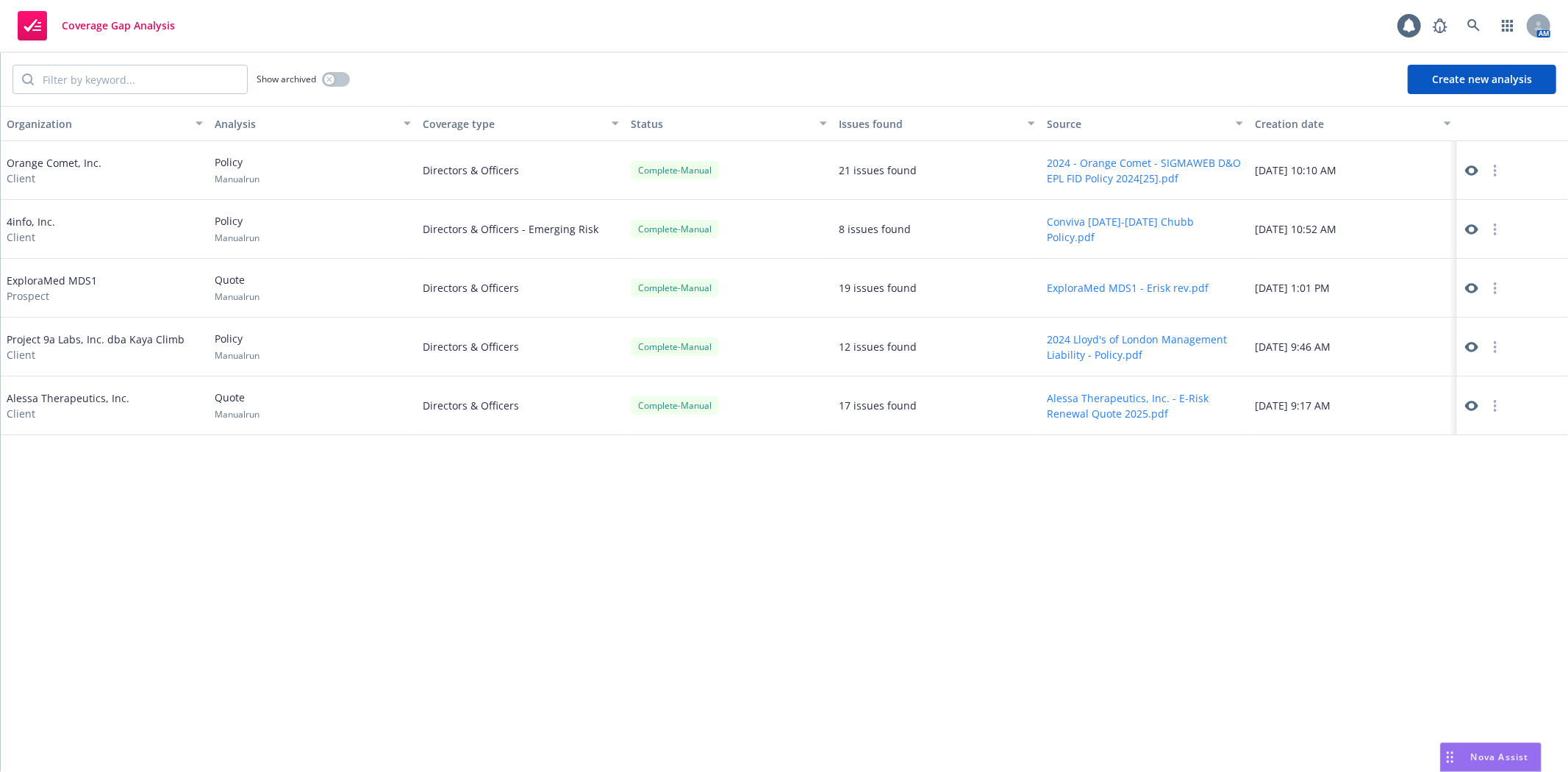
click at [18, 18] on rect at bounding box center [32, 26] width 30 height 30
click at [1487, 751] on span "Nova Assist" at bounding box center [1499, 756] width 58 height 12
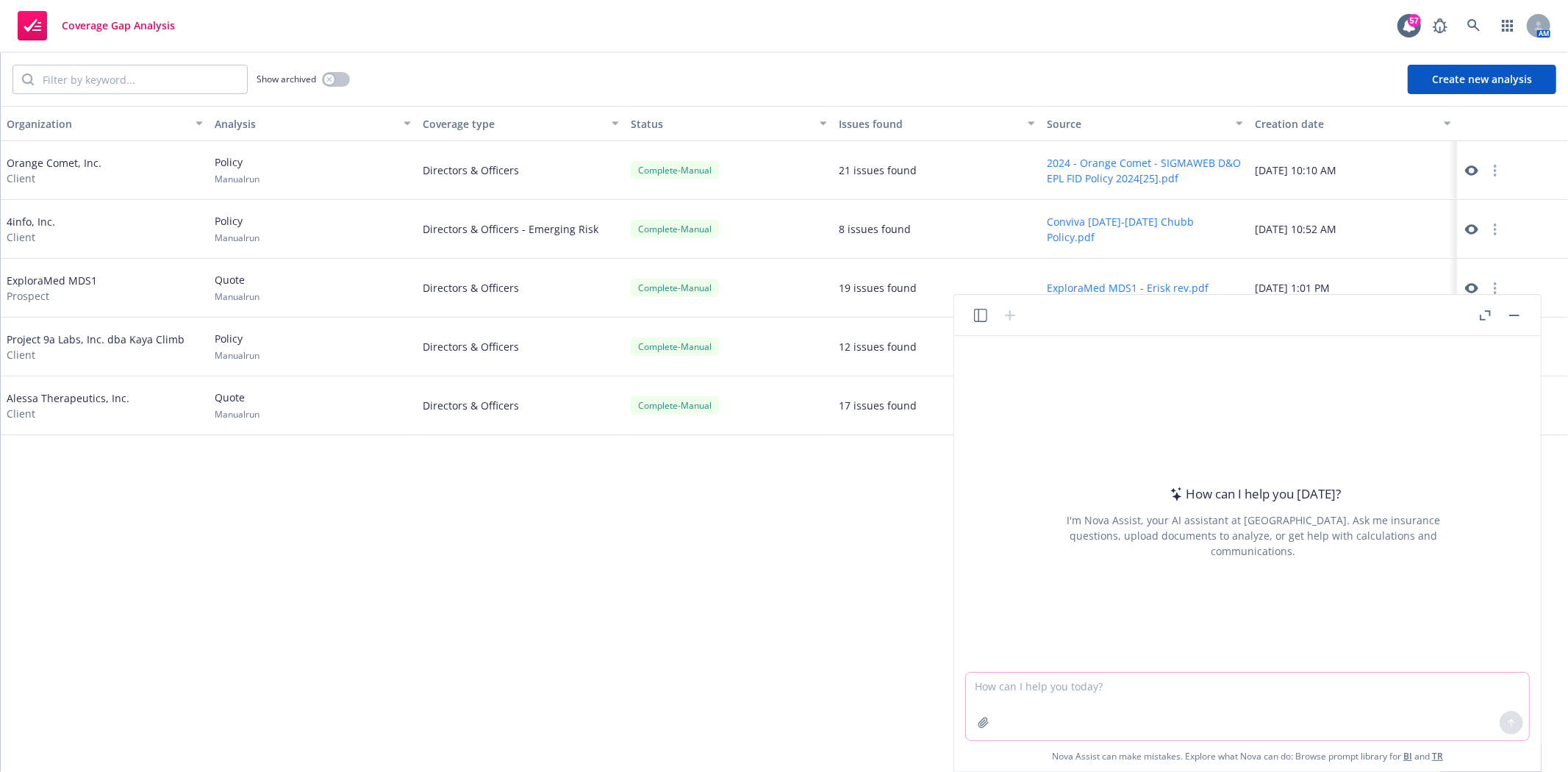
click at [1078, 682] on textarea at bounding box center [1248, 706] width 563 height 68
paste textarea "Lo, ipsumd sit amet co adi Elitsedd eiusmodte inci utla Etdoloremagn, ali Enima…"
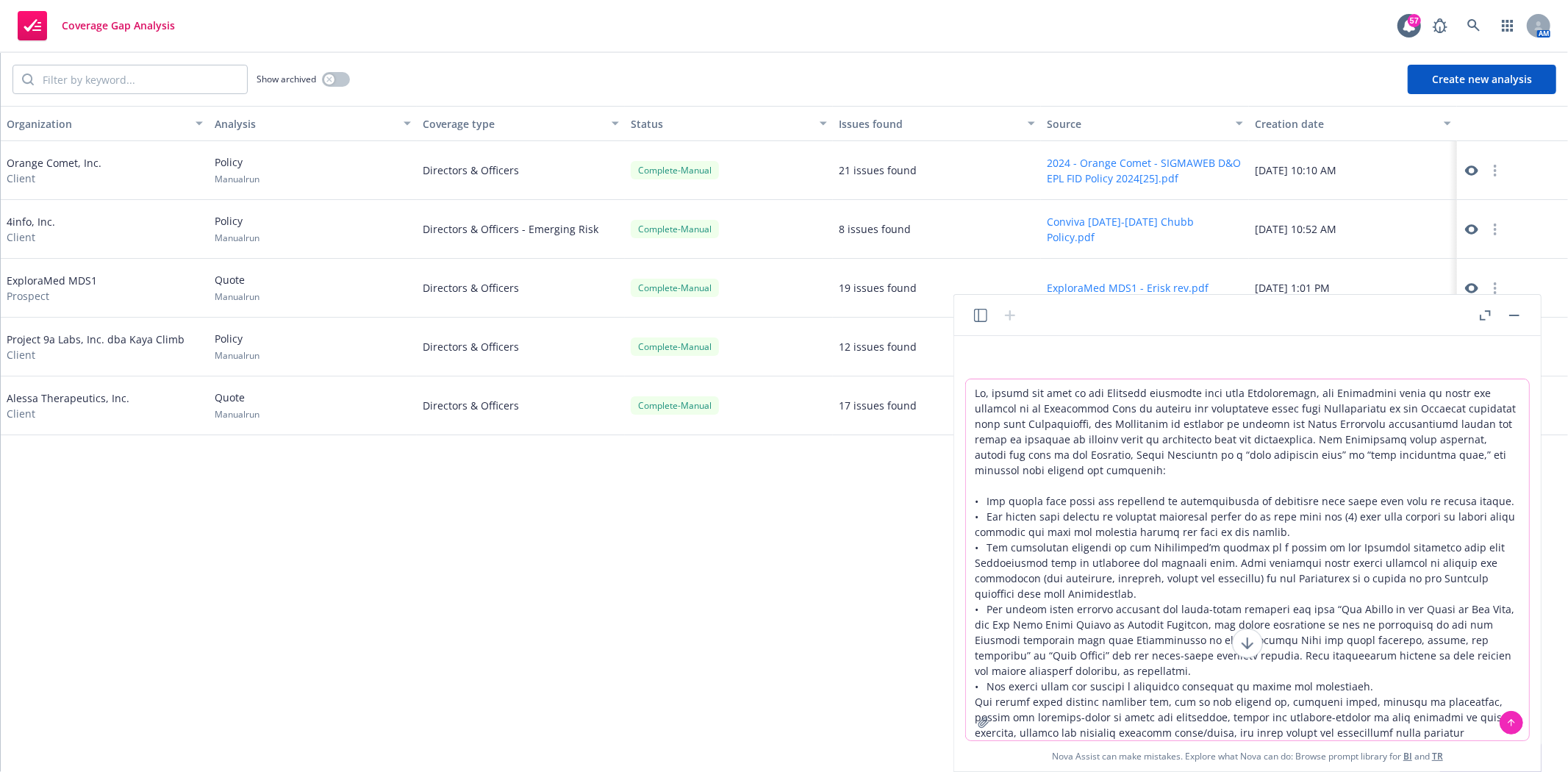
type textarea "Lo, ipsumd sit amet co adi Elitsedd eiusmodte inci utla Etdoloremagn, ali Enima…"
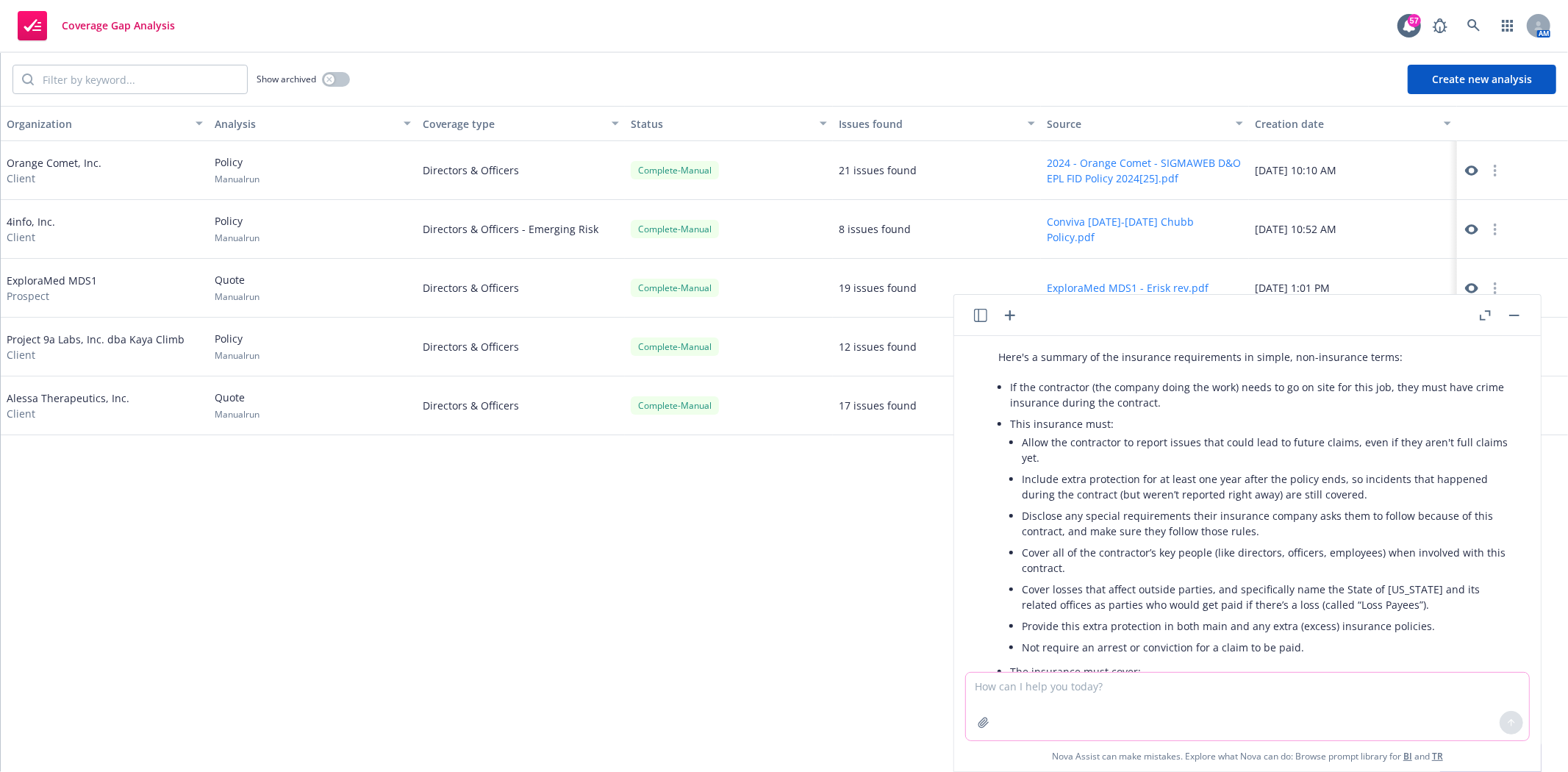
scroll to position [531, 0]
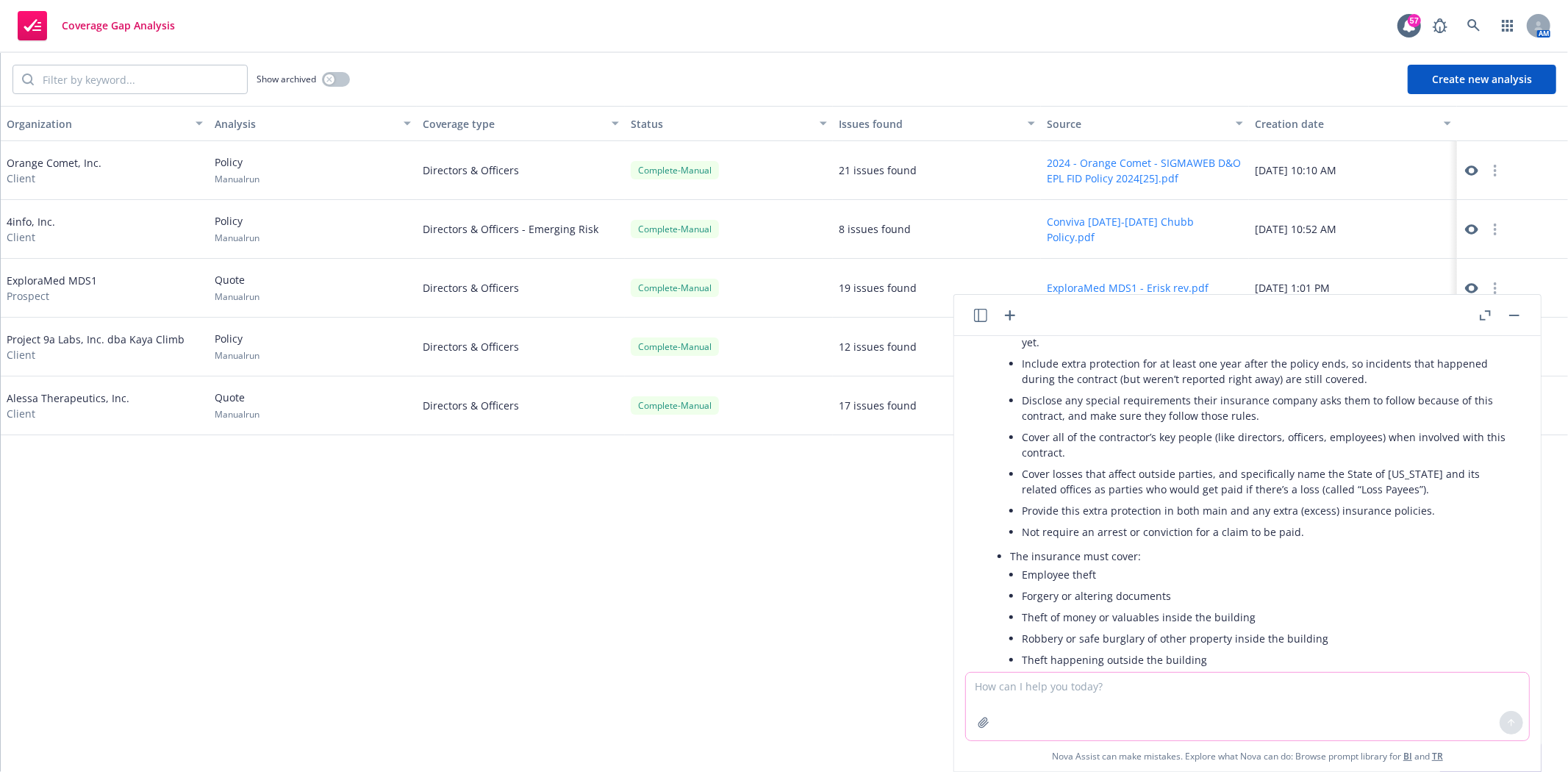
click at [1131, 702] on textarea at bounding box center [1248, 706] width 563 height 68
paste textarea "• Lor ipsumd sita conse adi elitseddo ei temporincidid ut laboreetd magn aliqu …"
type textarea "• Lor ipsumd sita conse adi elitseddo ei temporincidid ut laboreetd magn aliqu …"
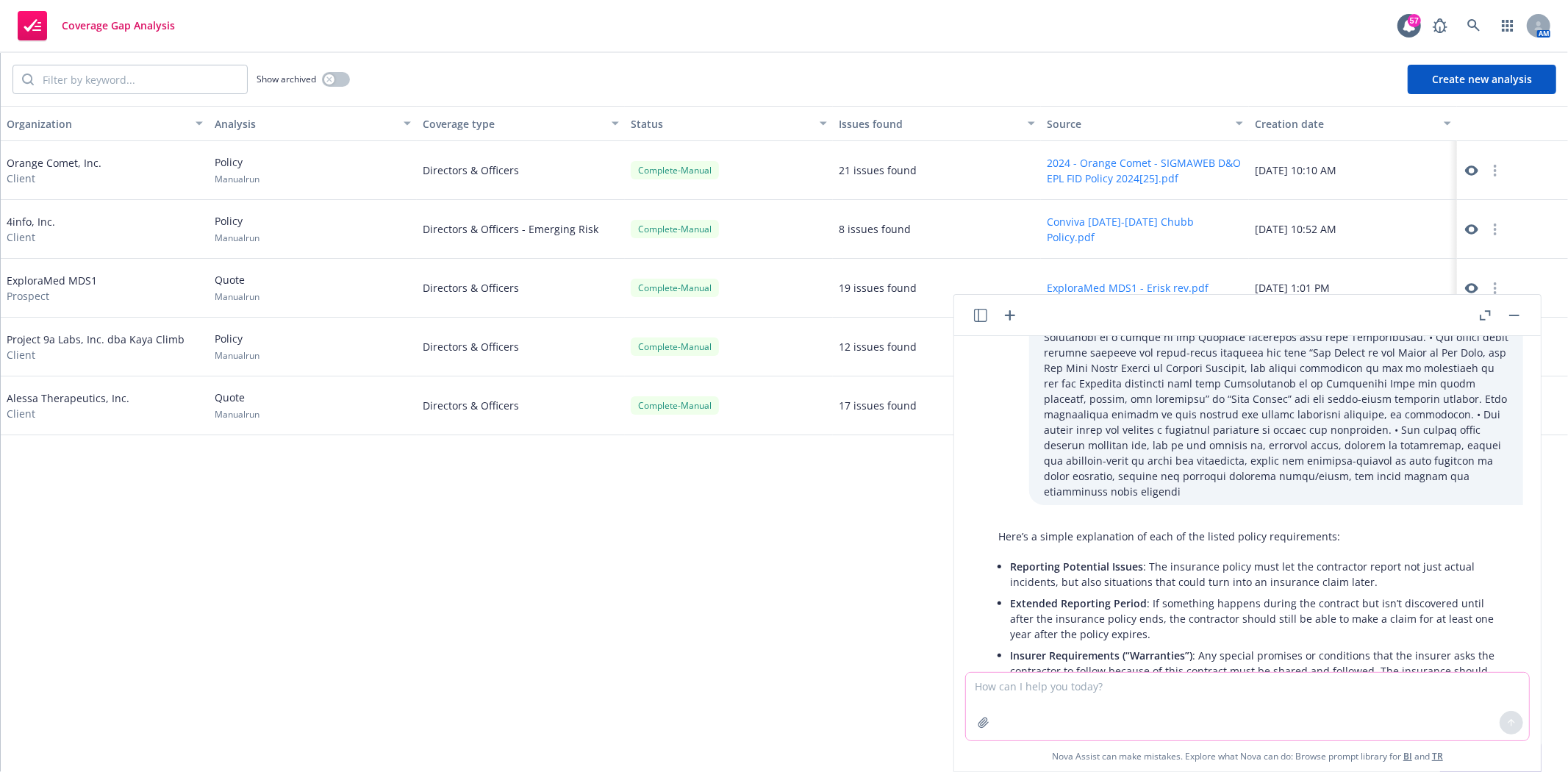
scroll to position [1143, 0]
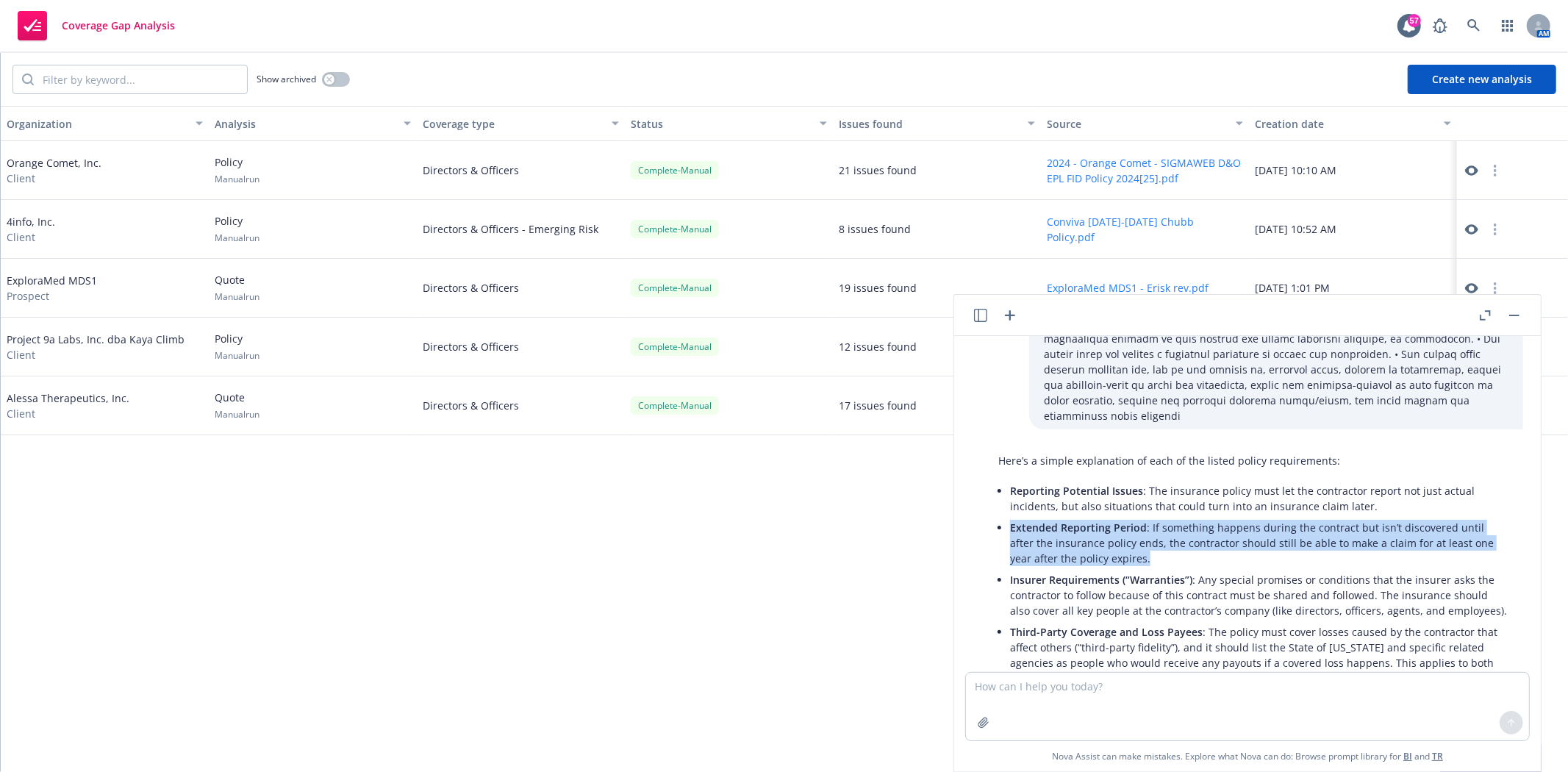
drag, startPoint x: 1124, startPoint y: 509, endPoint x: 1004, endPoint y: 479, distance: 123.7
click at [1010, 517] on li "Extended Reporting Period : If something happens during the contract but isn’t …" at bounding box center [1259, 542] width 498 height 53
copy p "Extended Reporting Period : If something happens during the contract but isn’t …"
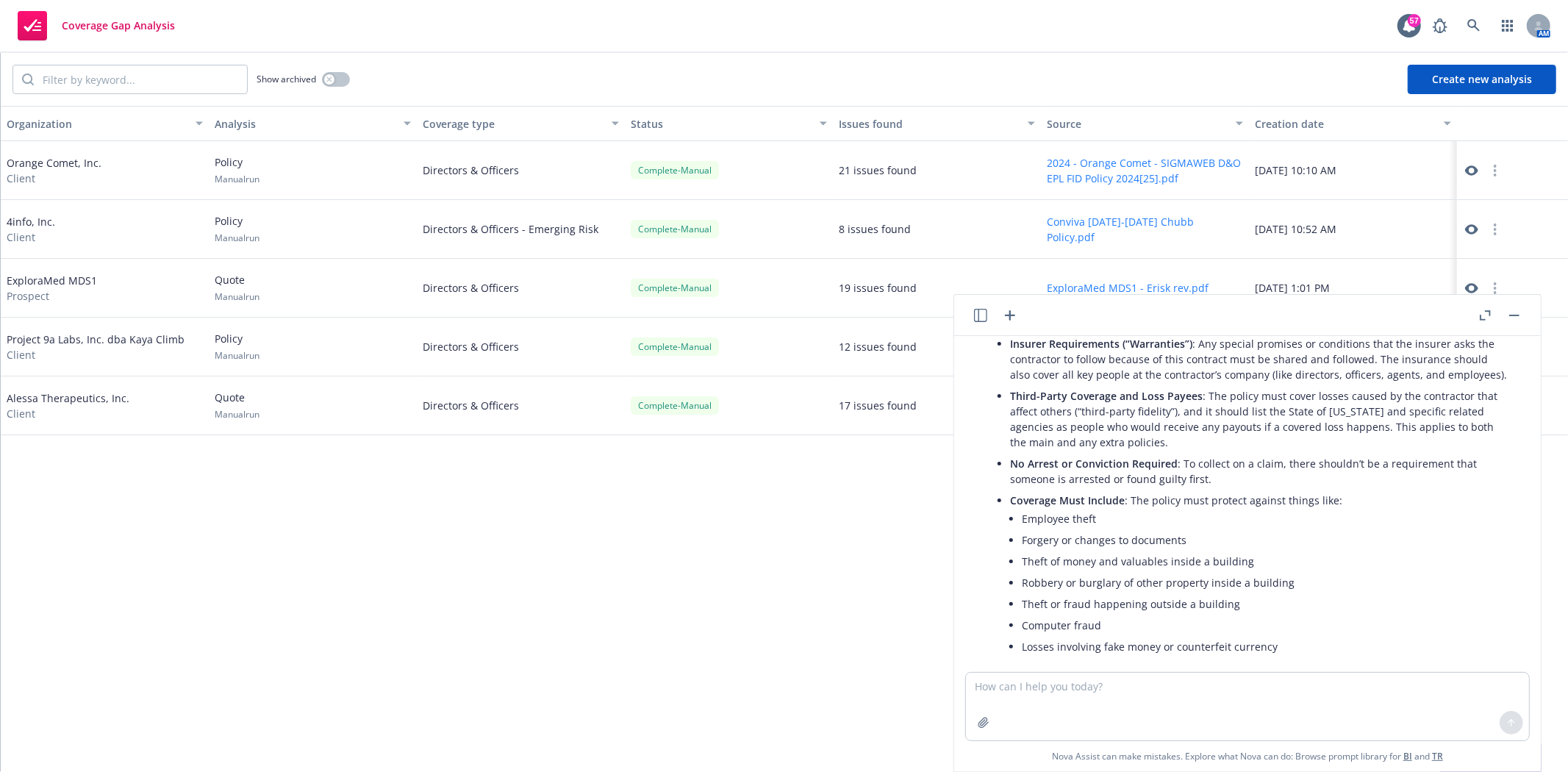
scroll to position [1388, 0]
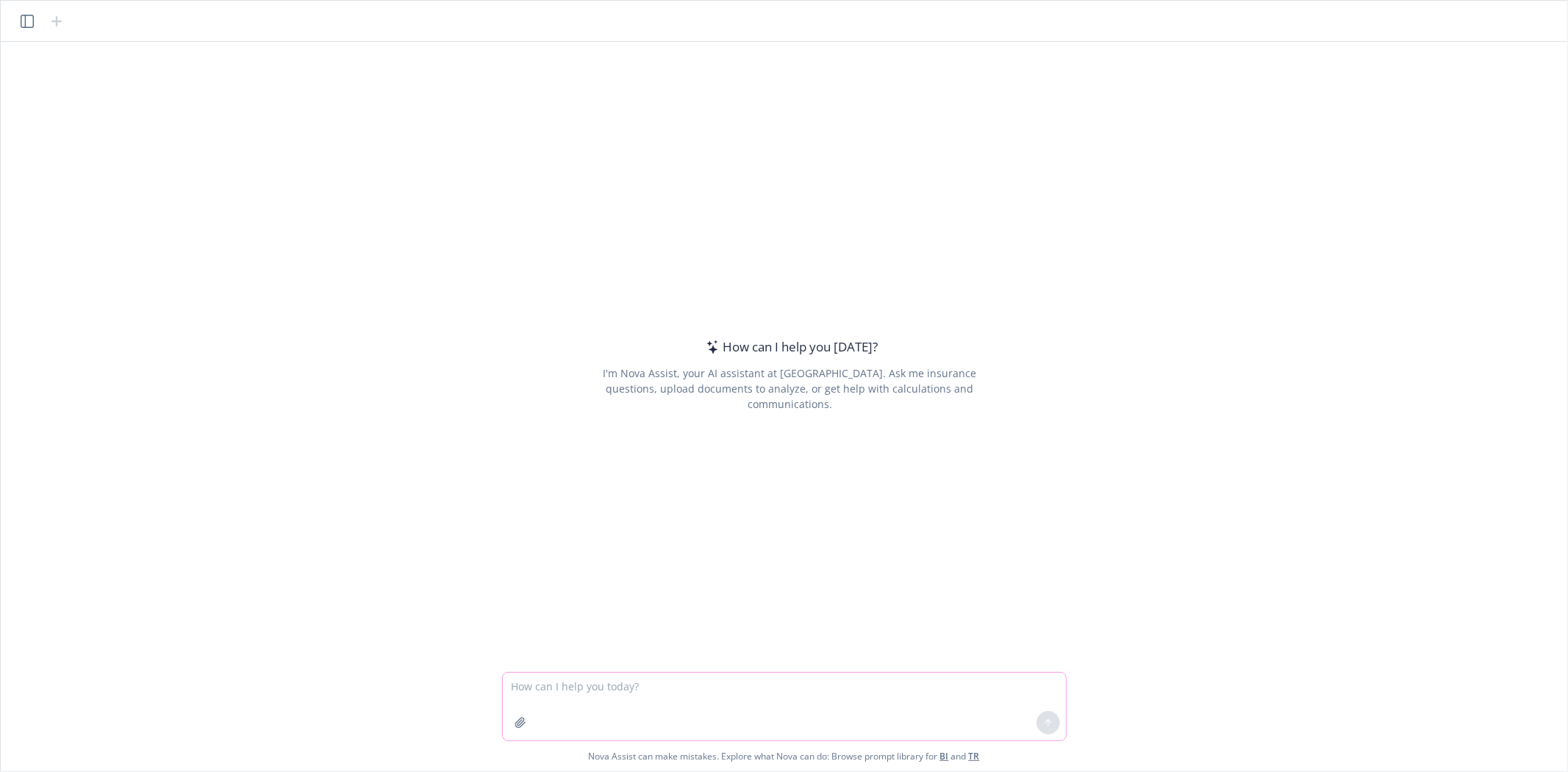
click at [665, 696] on textarea at bounding box center [784, 706] width 563 height 68
type textarea "create a D&O bor letter fo rme"
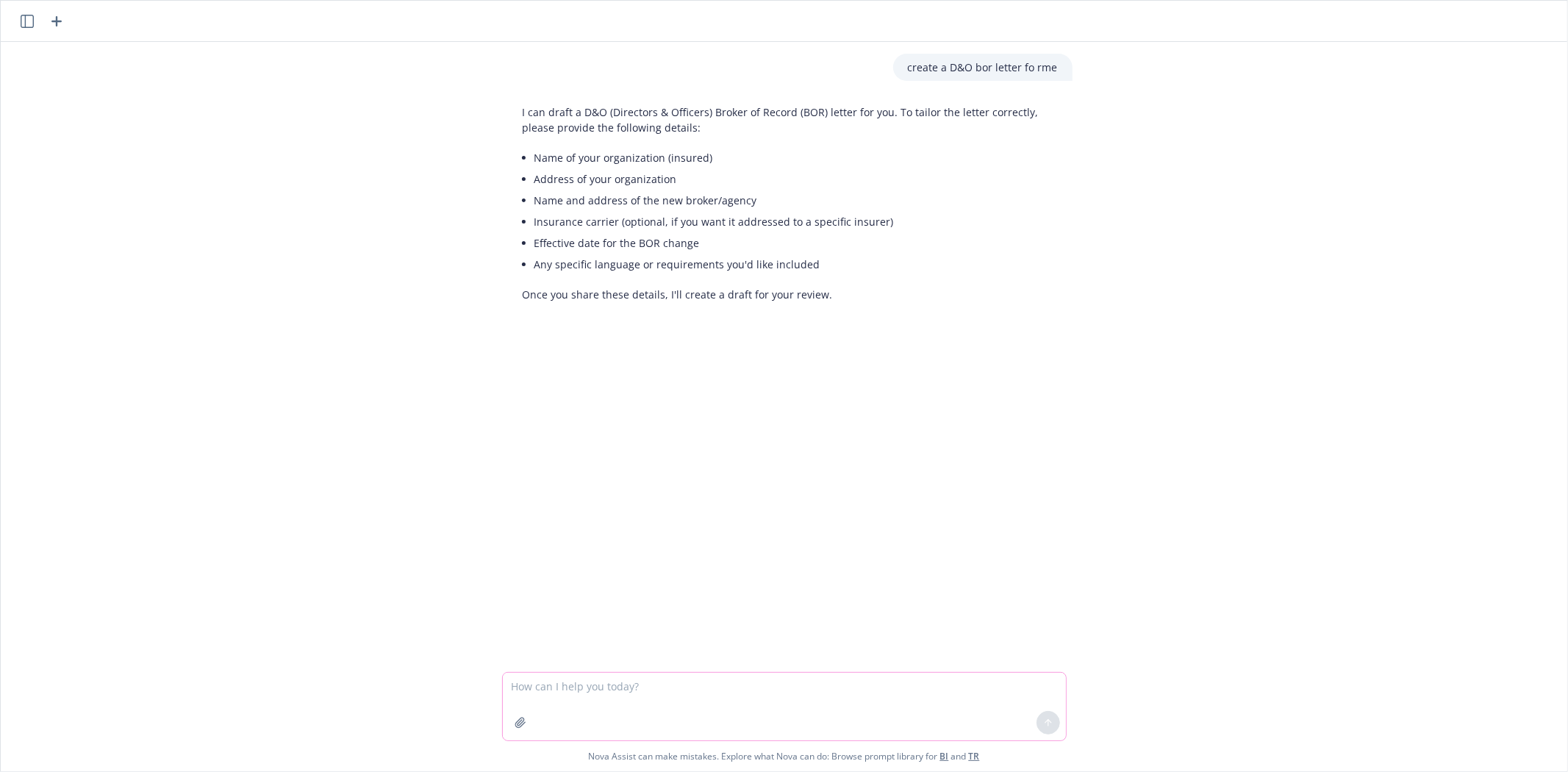
click at [535, 694] on textarea at bounding box center [784, 706] width 563 height 68
type textarea "ABC"
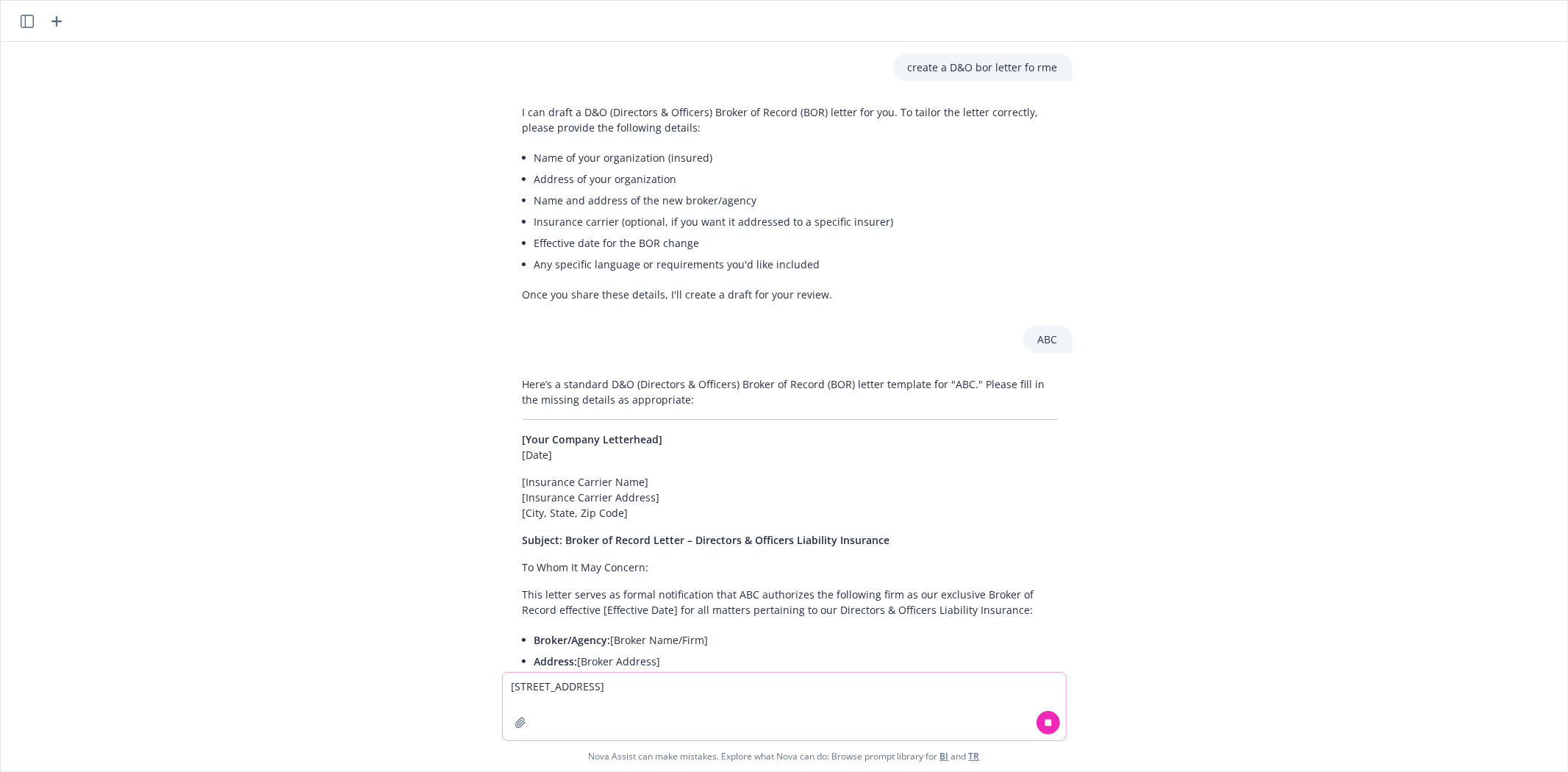
click at [1039, 724] on button at bounding box center [1048, 722] width 24 height 24
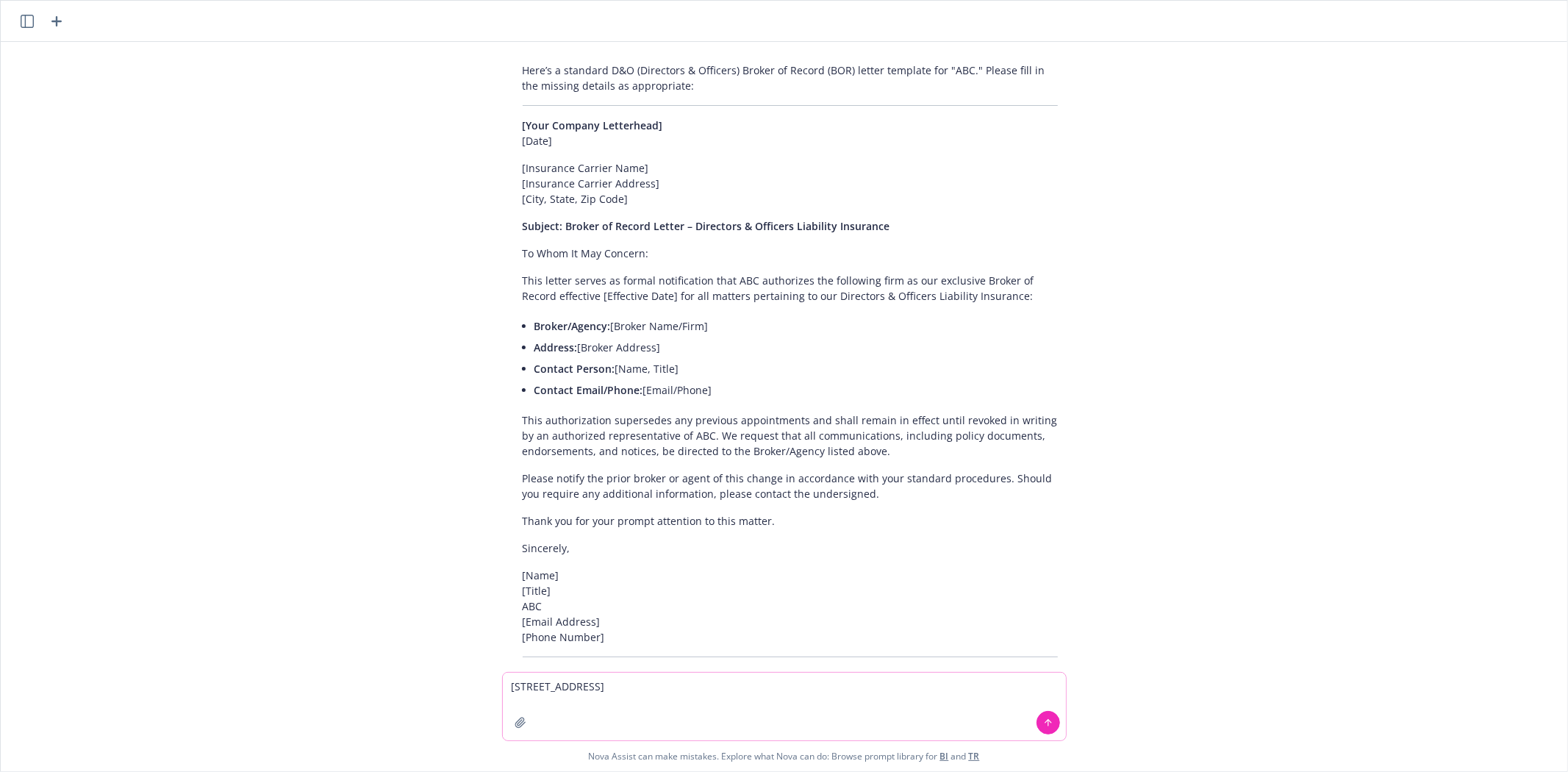
scroll to position [367, 0]
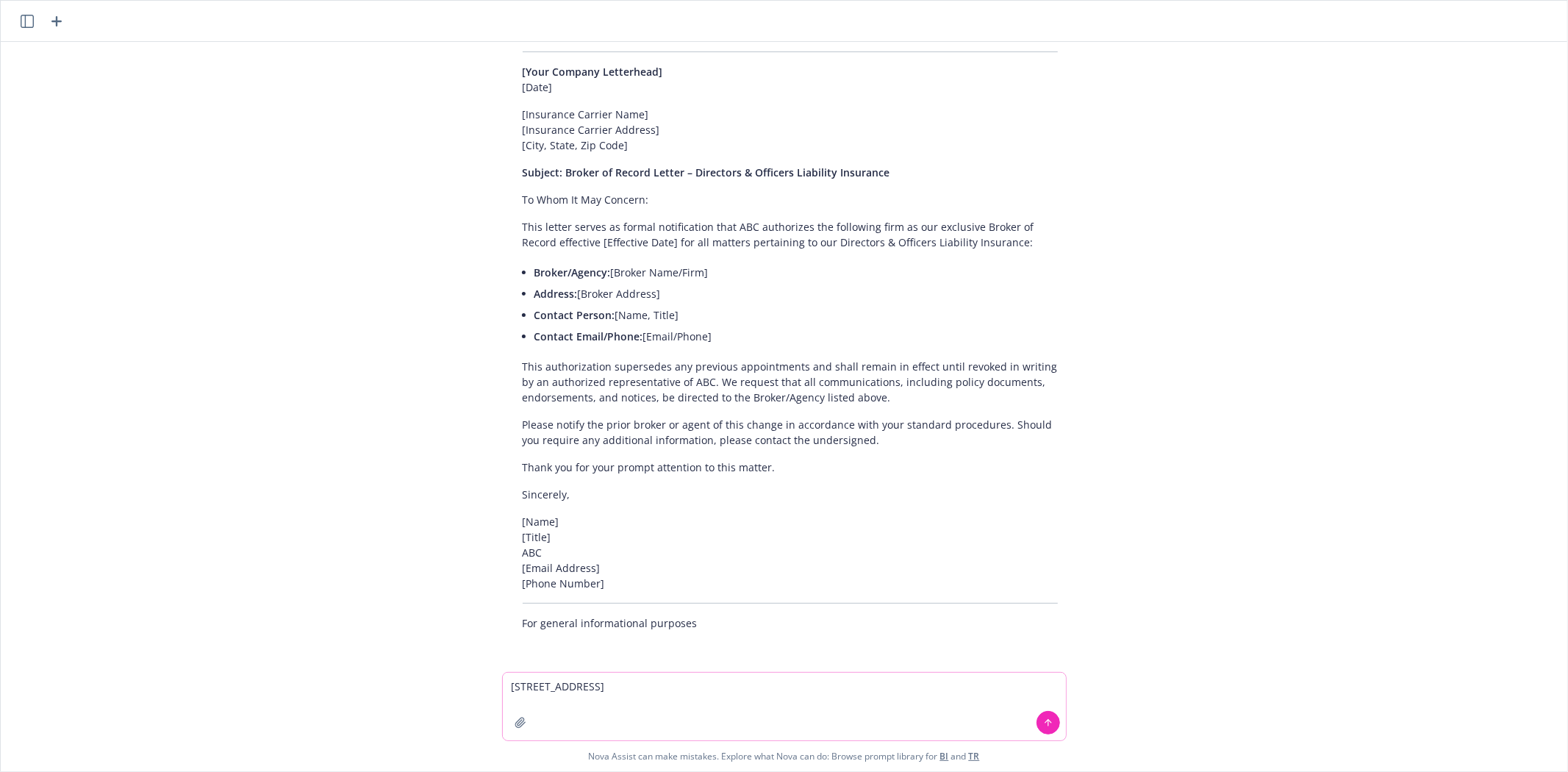
drag, startPoint x: 694, startPoint y: 706, endPoint x: 476, endPoint y: 701, distance: 218.1
click at [476, 701] on div "create a D&O bor letter fo rme I can draft a D&O (Directors & Officers) Broker …" at bounding box center [784, 407] width 1566 height 729
type textarea "draft me an email re crime coverage"
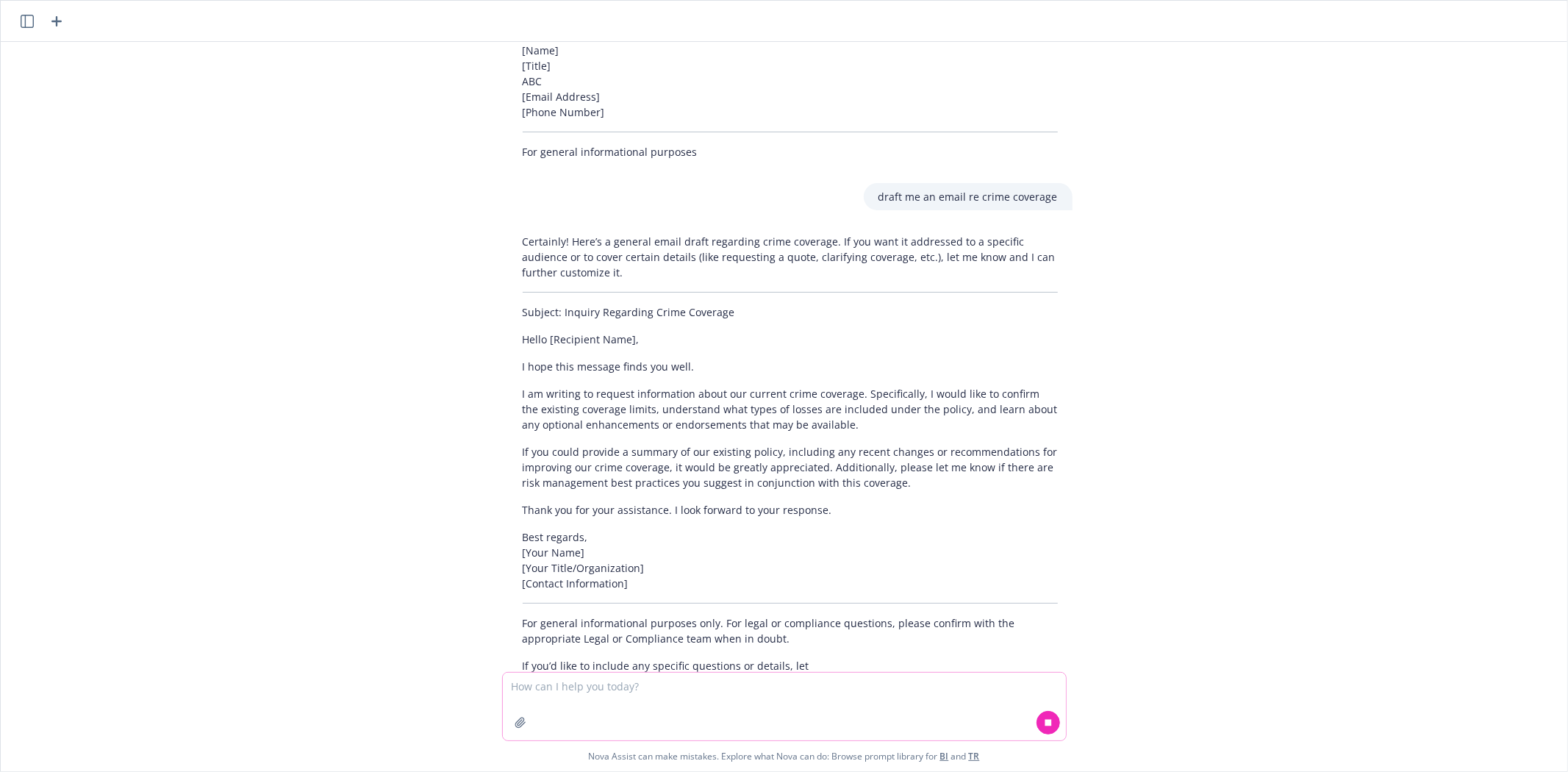
scroll to position [880, 0]
